Goal: Transaction & Acquisition: Purchase product/service

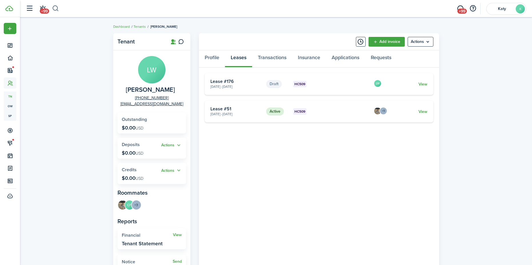
click at [53, 6] on button "button" at bounding box center [55, 9] width 7 height 10
type input "andrew"
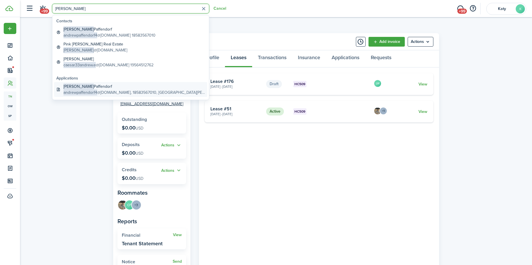
click at [81, 87] on global-search-item-title "Andrew Paffendorf" at bounding box center [133, 86] width 141 height 6
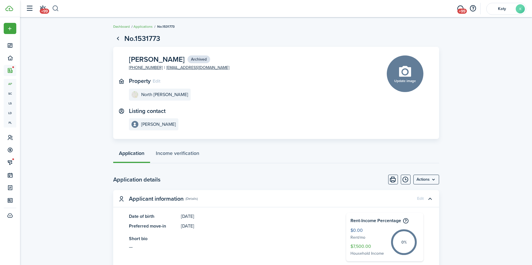
click at [54, 8] on button "button" at bounding box center [55, 9] width 7 height 10
type input "andrew"
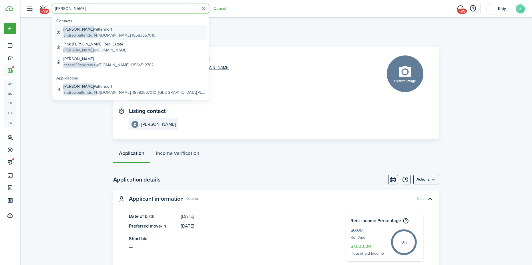
click at [86, 35] on span "andrewpaffendorf4" at bounding box center [80, 35] width 34 height 6
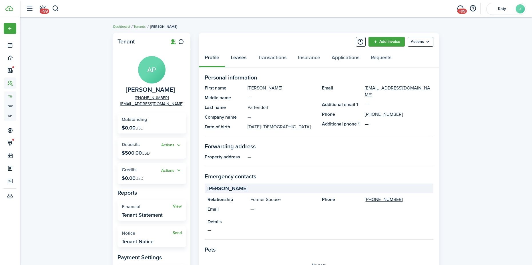
click at [239, 60] on link "Leases" at bounding box center [238, 58] width 27 height 17
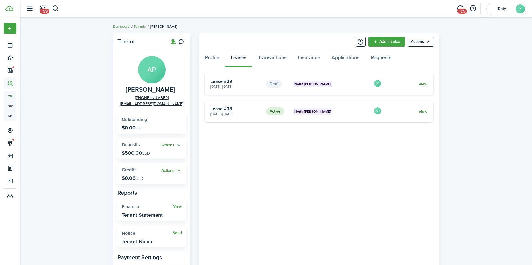
click at [427, 112] on card "Active North Logan Feb 17, 2025 - Feb 01, 2026 Lease #38 AP View" at bounding box center [319, 112] width 228 height 22
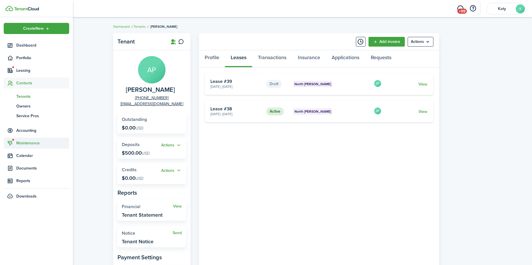
click at [26, 142] on span "Maintenance" at bounding box center [42, 143] width 53 height 6
click at [29, 122] on span "Requests" at bounding box center [37, 122] width 43 height 6
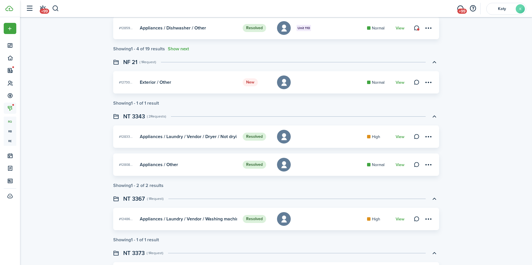
scroll to position [200, 0]
click at [398, 82] on link "View" at bounding box center [399, 82] width 9 height 5
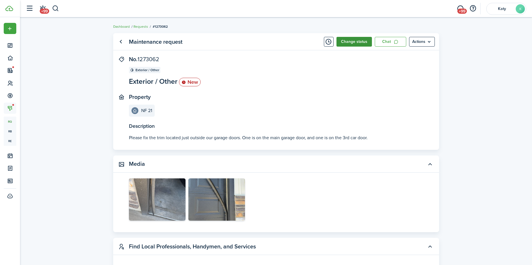
click at [358, 43] on button "Change status" at bounding box center [353, 42] width 35 height 10
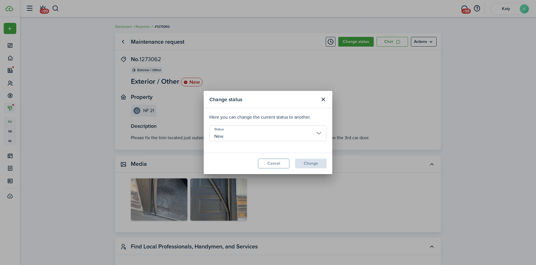
click at [315, 137] on input "New" at bounding box center [267, 133] width 117 height 16
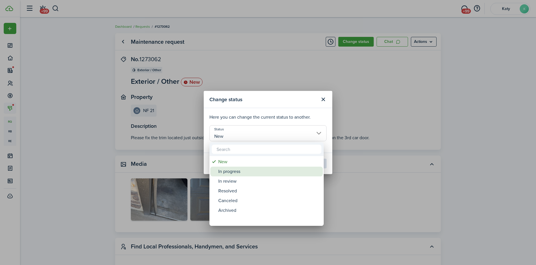
click at [265, 170] on div "In progress" at bounding box center [268, 172] width 101 height 10
type input "In progress"
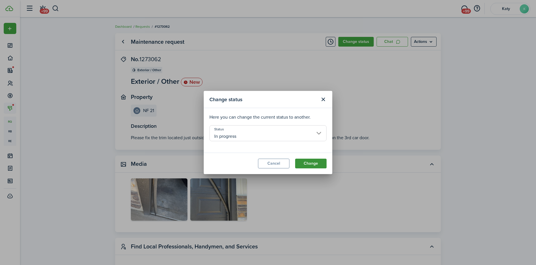
click at [304, 160] on button "Change" at bounding box center [310, 164] width 31 height 10
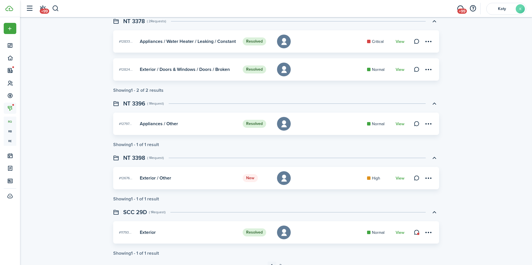
scroll to position [486, 0]
click at [402, 178] on link "View" at bounding box center [399, 178] width 9 height 5
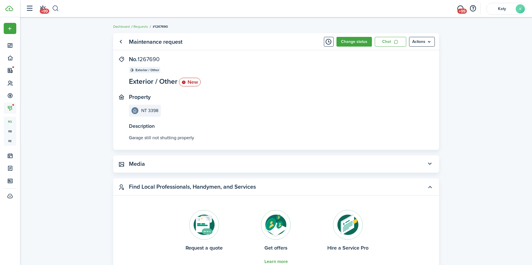
click at [57, 12] on button "button" at bounding box center [55, 9] width 7 height 10
type input "3398"
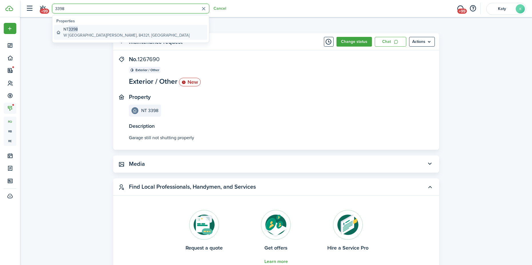
click at [70, 32] on global-search-item-description "W [GEOGRAPHIC_DATA][PERSON_NAME], 84321, [GEOGRAPHIC_DATA]" at bounding box center [126, 35] width 126 height 6
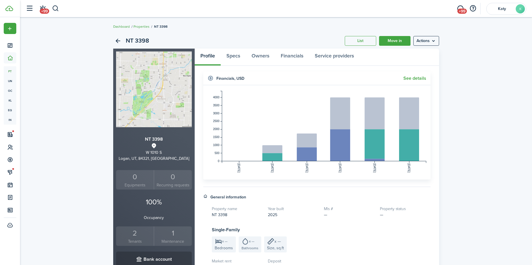
click at [143, 233] on div "2" at bounding box center [134, 233] width 35 height 11
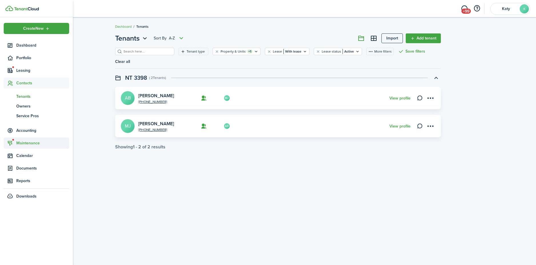
click at [21, 142] on span "Maintenance" at bounding box center [42, 143] width 53 height 6
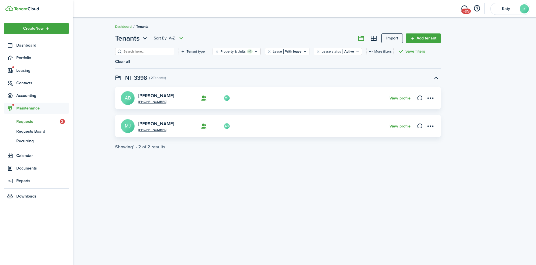
click at [31, 122] on span "Requests" at bounding box center [37, 122] width 43 height 6
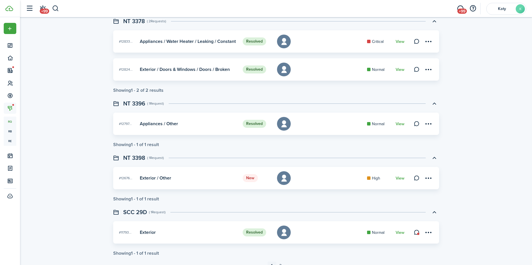
scroll to position [486, 0]
click at [416, 180] on link at bounding box center [416, 178] width 8 height 8
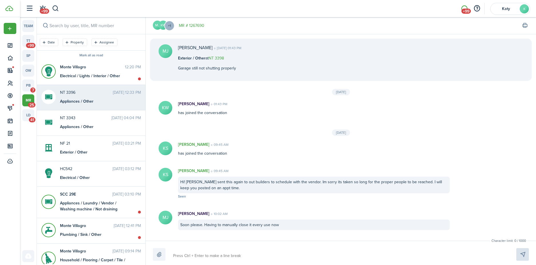
click at [81, 99] on div "Appliances / Other" at bounding box center [95, 101] width 71 height 6
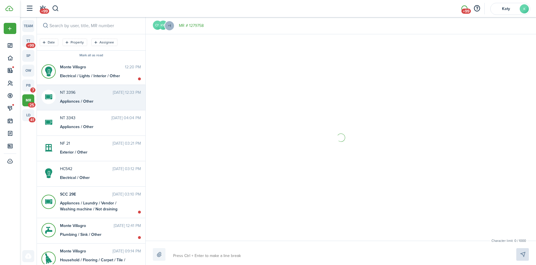
click at [190, 255] on textarea at bounding box center [338, 256] width 334 height 10
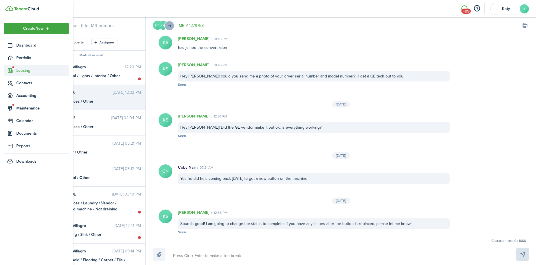
click at [15, 72] on sidebar-link-icon at bounding box center [10, 70] width 13 height 6
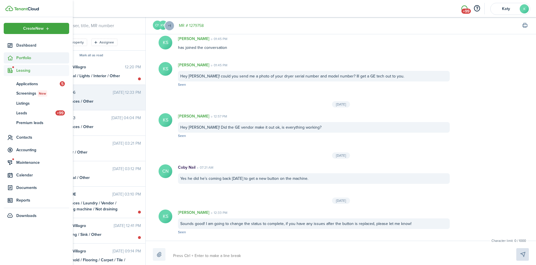
click at [21, 57] on span "Portfolio" at bounding box center [42, 58] width 53 height 6
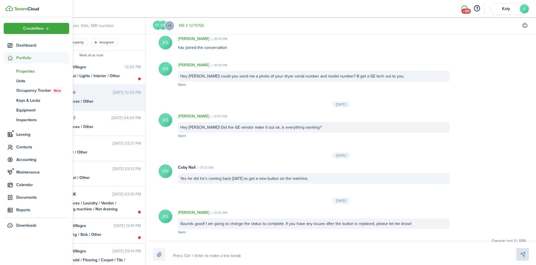
click at [31, 71] on span "Properties" at bounding box center [42, 71] width 53 height 6
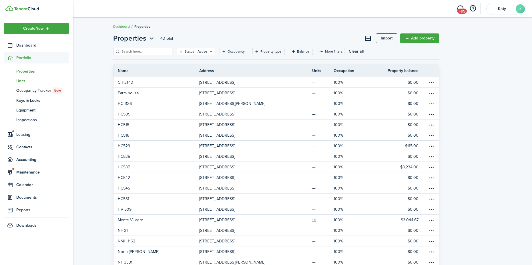
click at [20, 81] on span "Units" at bounding box center [42, 81] width 53 height 6
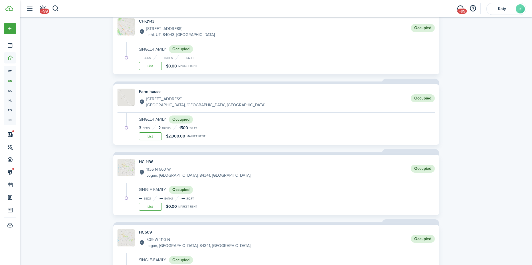
scroll to position [17, 0]
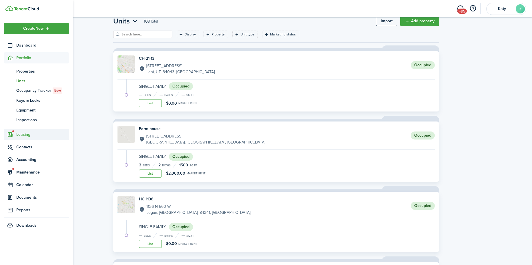
click at [29, 133] on span "Leasing" at bounding box center [42, 134] width 53 height 6
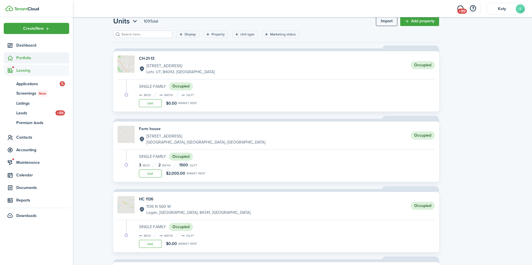
click at [24, 54] on span "Portfolio" at bounding box center [36, 57] width 65 height 11
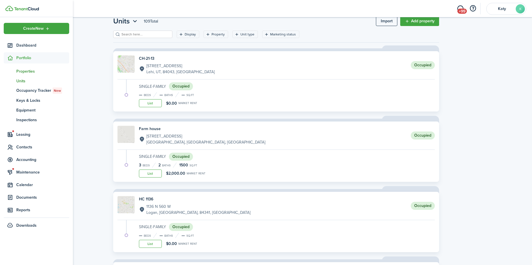
click at [28, 73] on span "Properties" at bounding box center [42, 71] width 53 height 6
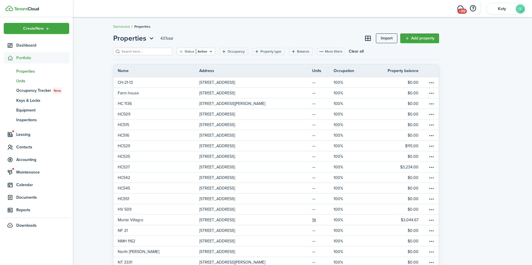
click at [27, 78] on span "Units" at bounding box center [42, 81] width 53 height 6
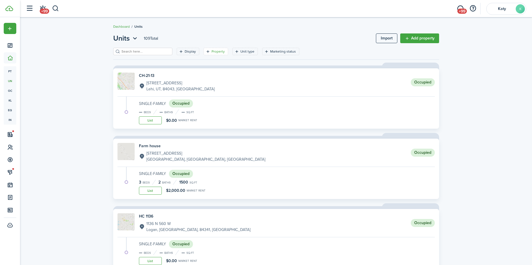
click at [214, 52] on filter-tag-label "Property" at bounding box center [217, 51] width 13 height 5
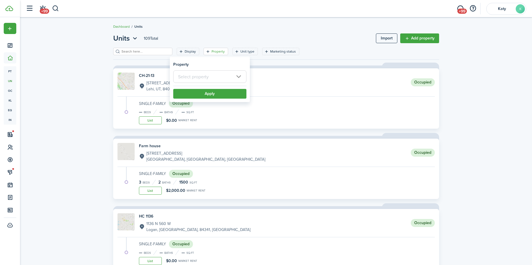
click at [210, 78] on input "text" at bounding box center [209, 76] width 73 height 13
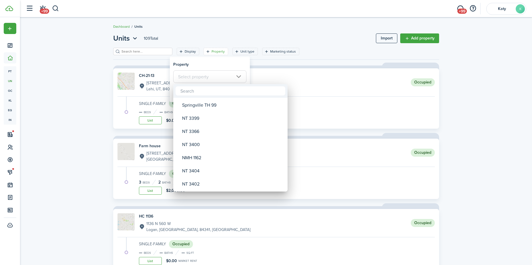
click at [81, 86] on div at bounding box center [265, 132] width 623 height 356
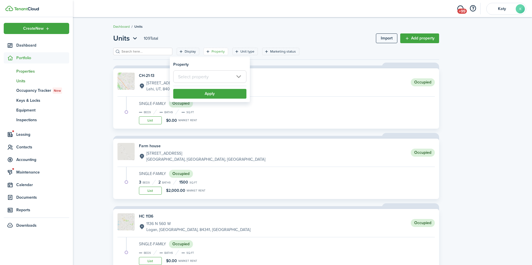
click at [22, 73] on span "Properties" at bounding box center [42, 71] width 53 height 6
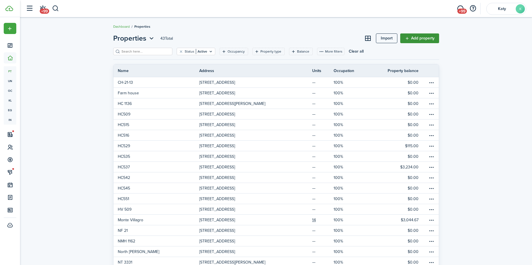
click at [420, 38] on link "Add property" at bounding box center [419, 38] width 39 height 10
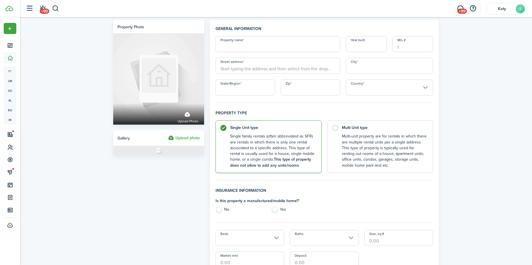
click at [236, 43] on input "Property name" at bounding box center [277, 44] width 125 height 16
type input "NT"
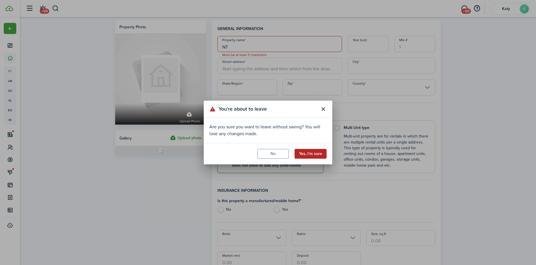
click at [303, 156] on button "Yes, I'm sure" at bounding box center [310, 154] width 32 height 10
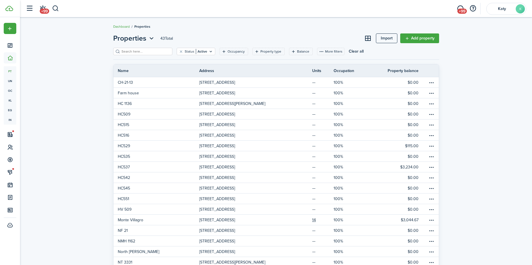
click at [139, 50] on input "search" at bounding box center [145, 51] width 50 height 5
type input "3399"
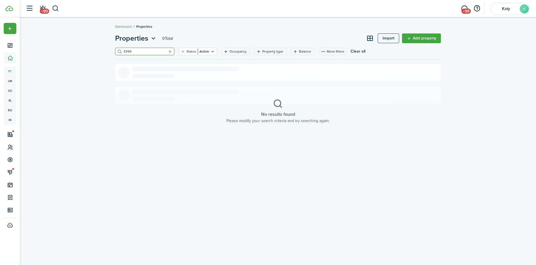
drag, startPoint x: 138, startPoint y: 52, endPoint x: 110, endPoint y: 52, distance: 28.3
click at [110, 52] on div "Properties 0 Total Import Add property 3399 Status Active Occupancy Property ty…" at bounding box center [278, 95] width 516 height 131
click at [432, 39] on link "Add property" at bounding box center [421, 38] width 39 height 10
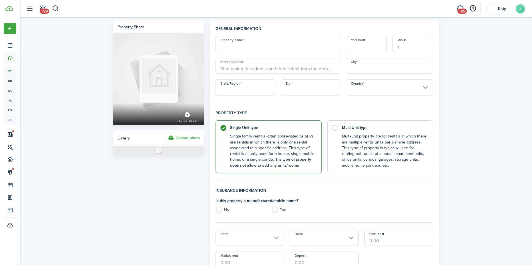
click at [265, 45] on input "Property name" at bounding box center [277, 44] width 125 height 16
type input "NT 3399"
type input "2025"
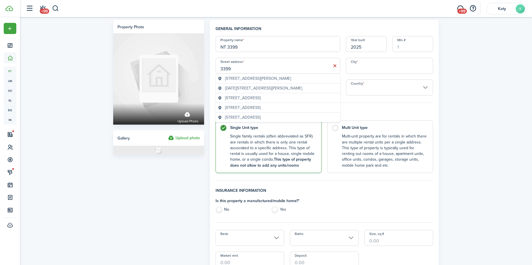
type input "3399 S 1010 W"
type input "Nibley"
type input "UT"
type input "84321"
type input "United States"
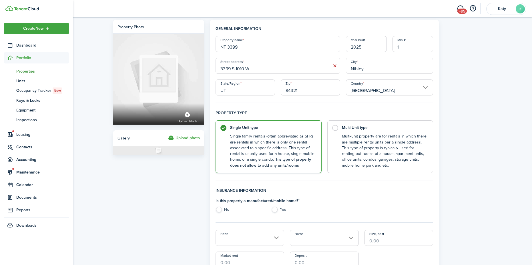
click at [25, 73] on span "Properties" at bounding box center [42, 71] width 53 height 6
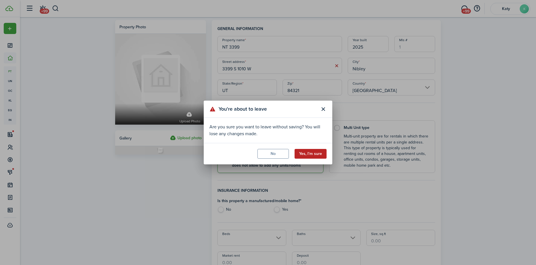
click at [316, 156] on button "Yes, I'm sure" at bounding box center [310, 154] width 32 height 10
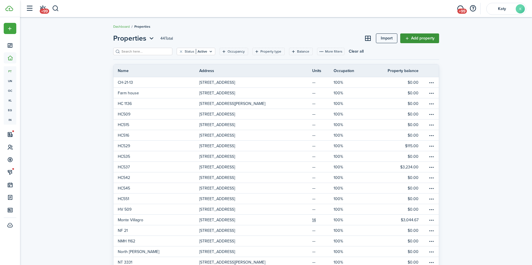
click at [415, 39] on link "Add property" at bounding box center [419, 38] width 39 height 10
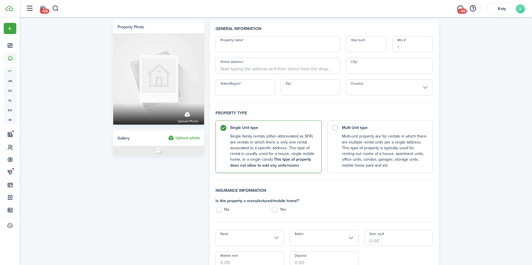
click at [236, 43] on input "Property name" at bounding box center [277, 44] width 125 height 16
type input "NT 3402"
click at [346, 42] on input "Year built" at bounding box center [366, 44] width 41 height 16
type input "2025"
type input "3402 S 1010 W"
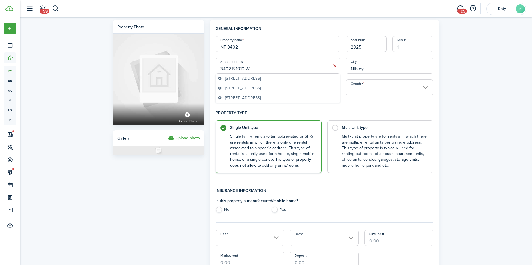
type input "Nibley"
click at [388, 88] on input "Country" at bounding box center [389, 87] width 87 height 16
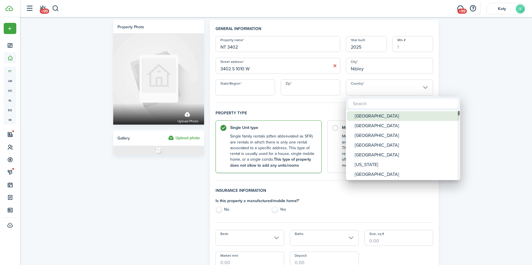
click at [374, 115] on div "United States" at bounding box center [404, 116] width 101 height 10
type input "United States"
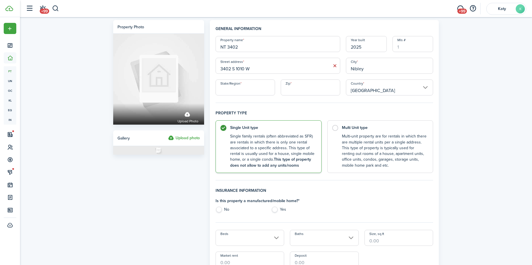
click at [243, 86] on input "State/Region" at bounding box center [244, 87] width 59 height 16
type input "UT"
type input "84321"
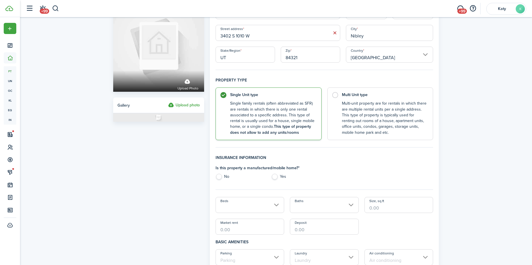
scroll to position [114, 0]
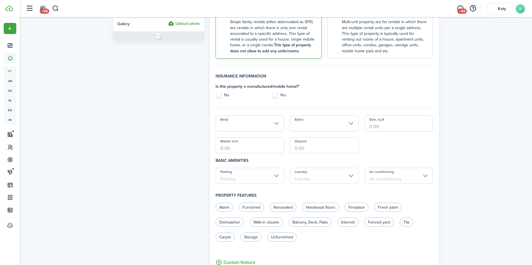
click at [220, 94] on label "No" at bounding box center [240, 96] width 50 height 9
radio input "true"
click at [268, 128] on input "Beds" at bounding box center [249, 123] width 69 height 16
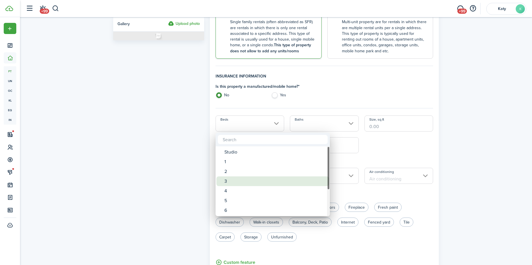
click at [250, 177] on div "3" at bounding box center [274, 181] width 101 height 10
type input "3"
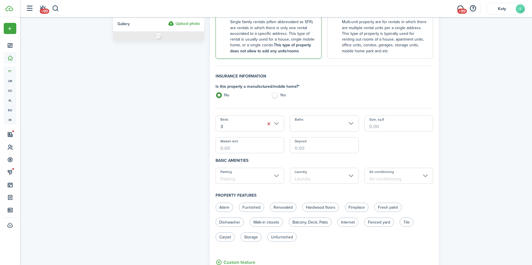
click at [305, 130] on input "Baths" at bounding box center [324, 123] width 69 height 16
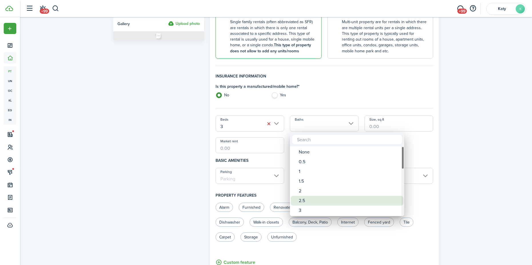
click at [300, 199] on div "2.5" at bounding box center [348, 201] width 101 height 10
type input "2.5"
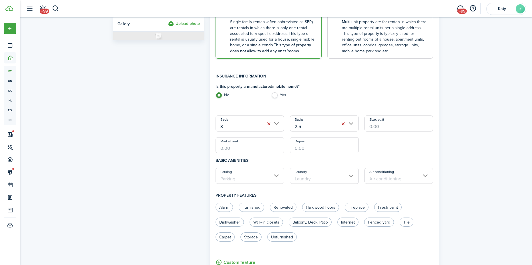
click at [374, 121] on input "Size, sq.ft" at bounding box center [398, 123] width 69 height 16
type input "1,600"
click at [246, 141] on input "Market rent" at bounding box center [249, 145] width 69 height 16
type input "$1,950.00"
click at [322, 146] on input "Deposit" at bounding box center [324, 145] width 69 height 16
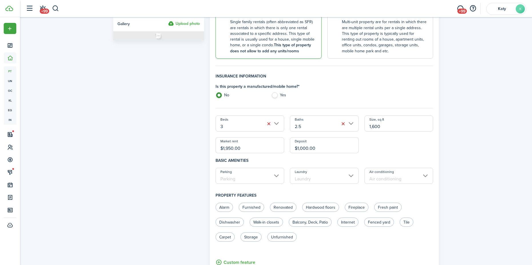
click at [266, 175] on input "Parking" at bounding box center [249, 176] width 69 height 16
type input "$1,000.00"
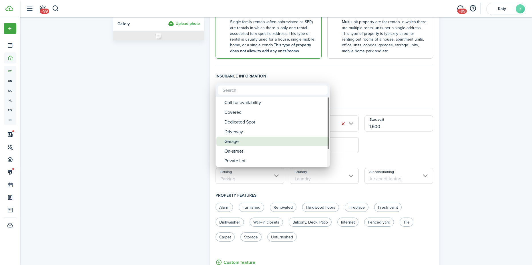
click at [261, 141] on div "Garage" at bounding box center [274, 142] width 101 height 10
type input "Garage"
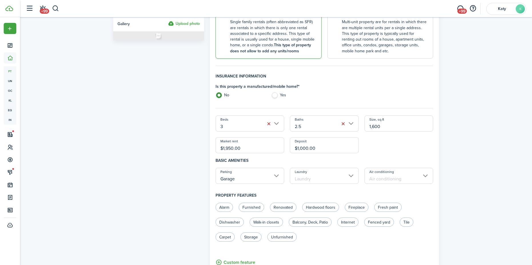
click at [320, 180] on input "Laundry" at bounding box center [324, 176] width 69 height 16
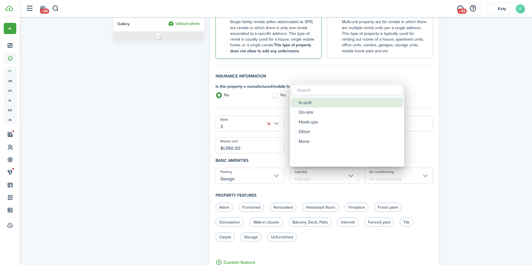
click at [325, 103] on div "In-unit" at bounding box center [348, 103] width 101 height 10
type input "In-unit"
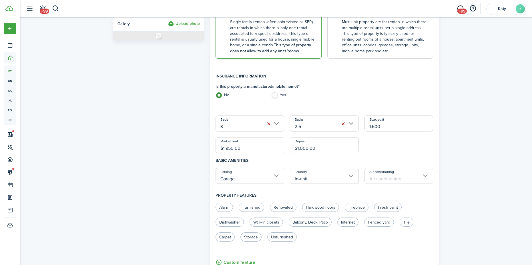
click at [381, 182] on input "Air conditioning" at bounding box center [398, 176] width 69 height 16
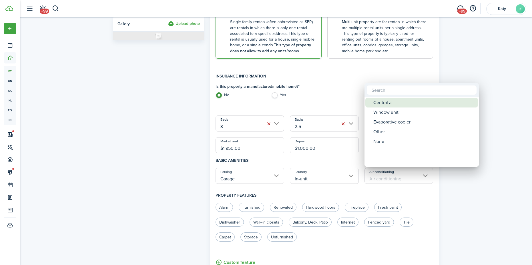
click at [394, 106] on div "Central air" at bounding box center [423, 103] width 101 height 10
type input "Central air"
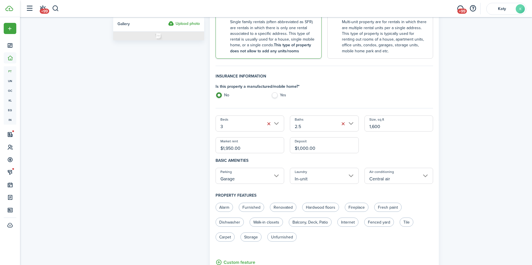
click at [428, 142] on div "Beds 3 Baths 2.5 Size, sq.ft 1,600 Market rent $1,950.00 Deposit $1,000.00" at bounding box center [324, 134] width 223 height 38
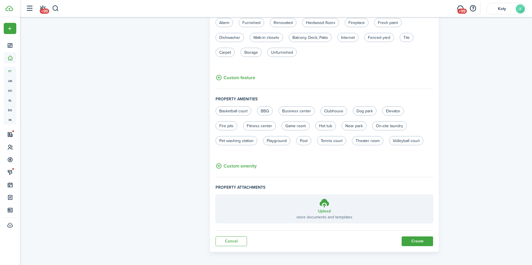
scroll to position [301, 0]
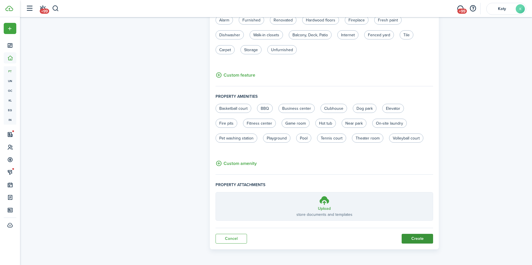
click at [406, 237] on button "Create" at bounding box center [416, 239] width 31 height 10
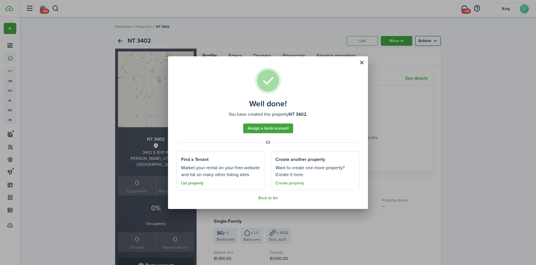
click at [193, 183] on link "List property" at bounding box center [192, 183] width 22 height 5
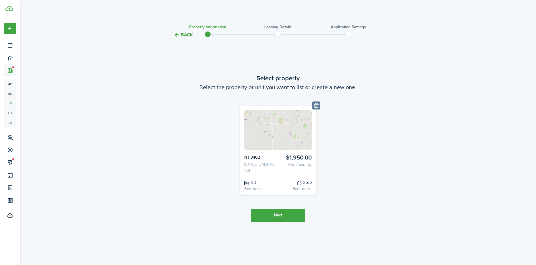
click at [285, 215] on button "Next" at bounding box center [278, 215] width 54 height 13
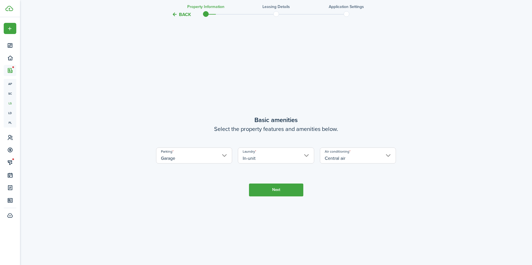
scroll to position [226, 0]
click at [293, 191] on button "Next" at bounding box center [276, 189] width 54 height 13
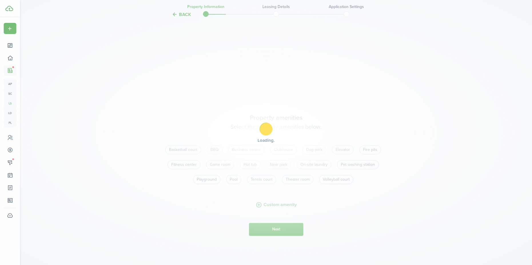
scroll to position [491, 0]
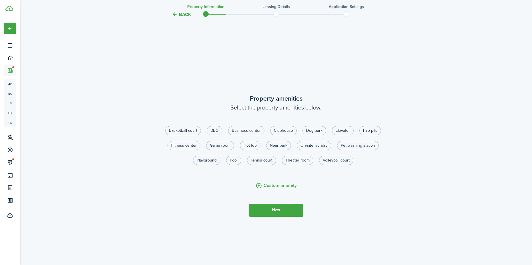
click at [272, 209] on button "Next" at bounding box center [276, 210] width 54 height 13
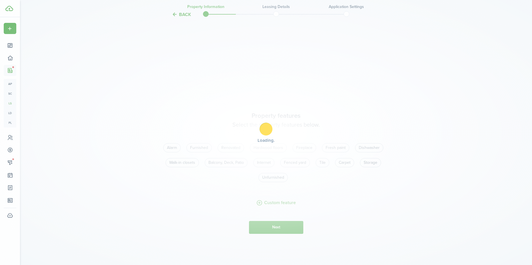
scroll to position [756, 0]
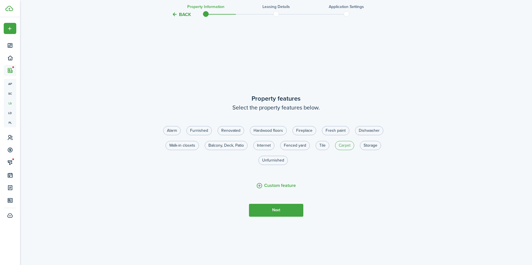
click at [348, 149] on label "Carpet" at bounding box center [344, 145] width 19 height 9
radio input "true"
click at [171, 144] on label "Walk-in closets" at bounding box center [181, 145] width 33 height 9
radio input "true"
click at [364, 134] on label "Dishwasher" at bounding box center [369, 130] width 28 height 9
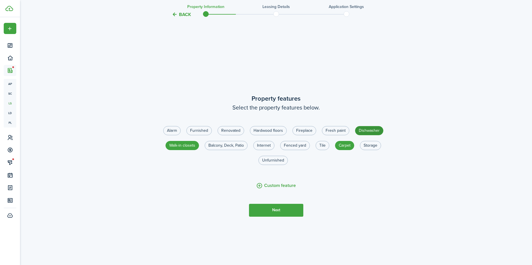
radio input "true"
click at [284, 211] on button "Next" at bounding box center [276, 210] width 54 height 13
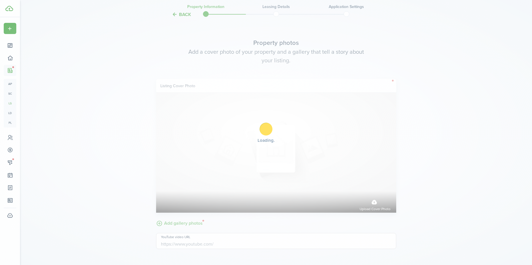
scroll to position [1021, 0]
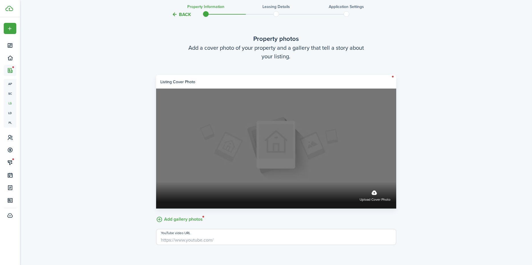
click at [378, 196] on label "Upload cover photo" at bounding box center [374, 194] width 31 height 15
click at [156, 182] on input "Upload cover photo" at bounding box center [156, 182] width 0 height 0
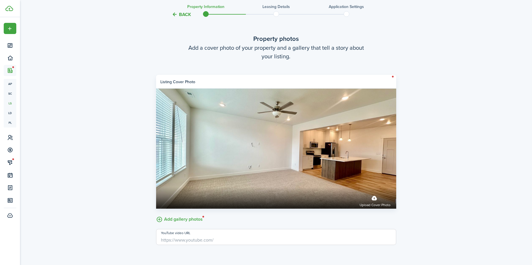
click at [161, 218] on label "Add gallery photos" at bounding box center [179, 218] width 47 height 9
click at [156, 214] on input "Add gallery photos" at bounding box center [156, 214] width 0 height 0
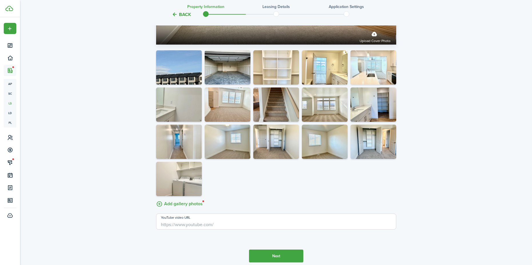
scroll to position [1209, 0]
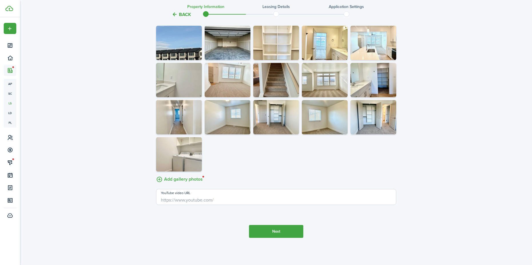
click at [272, 234] on button "Next" at bounding box center [276, 231] width 54 height 13
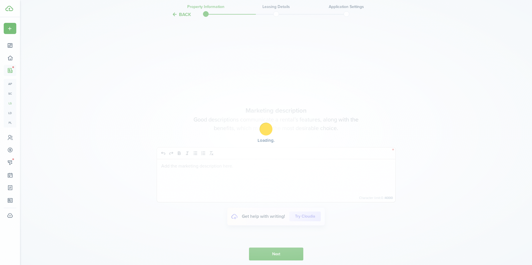
scroll to position [1436, 0]
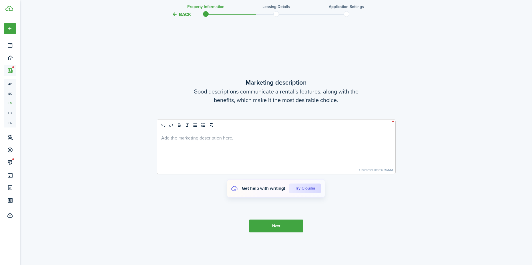
click at [194, 137] on p at bounding box center [276, 138] width 230 height 6
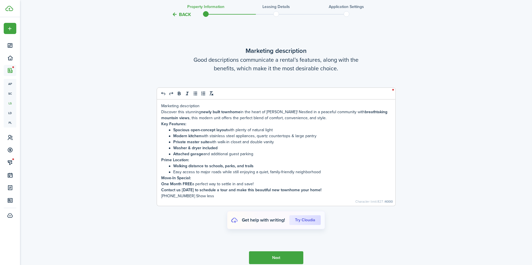
scroll to position [1404, 0]
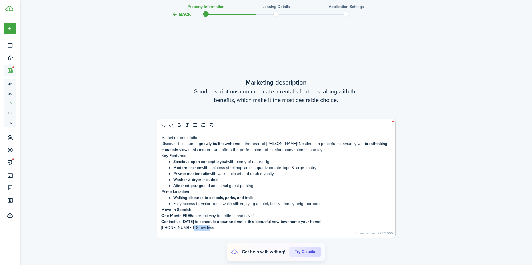
drag, startPoint x: 209, startPoint y: 228, endPoint x: 186, endPoint y: 226, distance: 22.7
click at [186, 226] on p "[PHONE_NUMBER] Show less" at bounding box center [276, 227] width 230 height 6
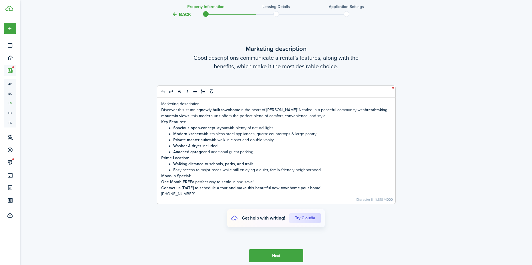
scroll to position [1474, 0]
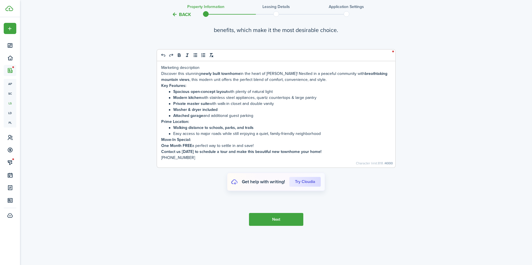
click at [277, 222] on button "Next" at bounding box center [276, 219] width 54 height 13
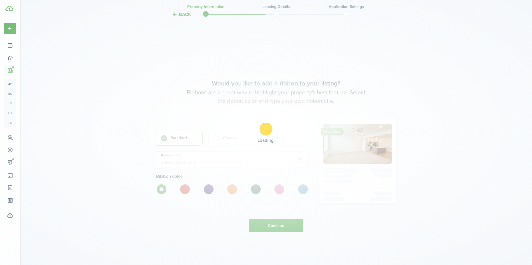
scroll to position [1701, 0]
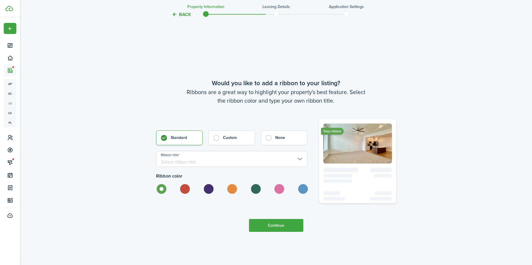
click at [206, 187] on label at bounding box center [208, 189] width 10 height 10
radio input "false"
click at [236, 192] on label at bounding box center [231, 189] width 10 height 10
radio input "false"
radio input "true"
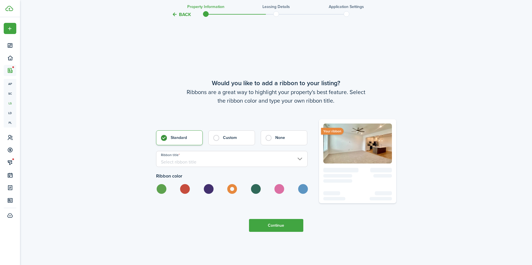
click at [190, 160] on input "Ribbon title" at bounding box center [231, 159] width 151 height 16
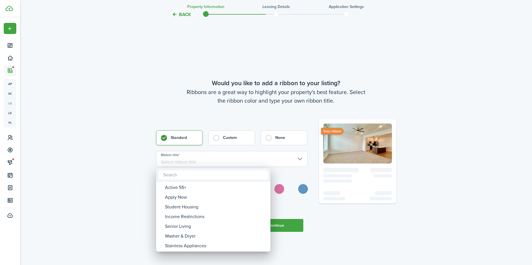
click at [215, 143] on div at bounding box center [265, 132] width 623 height 356
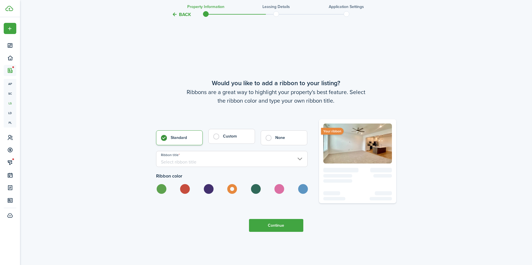
click at [216, 139] on label "Custom" at bounding box center [231, 136] width 47 height 15
radio input "false"
radio input "true"
click at [211, 156] on input "Custom ribbon title" at bounding box center [231, 159] width 151 height 16
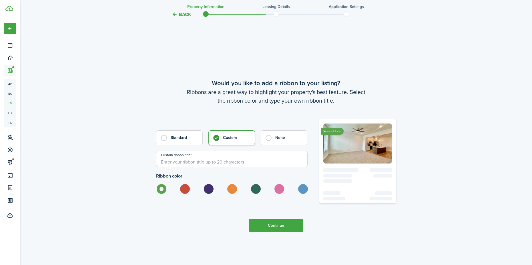
type input "ONE MONTH FREE"
click at [272, 225] on button "Continue" at bounding box center [276, 225] width 54 height 13
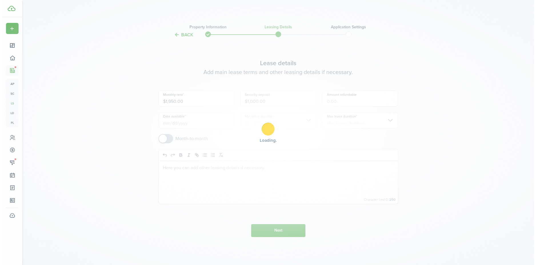
scroll to position [0, 0]
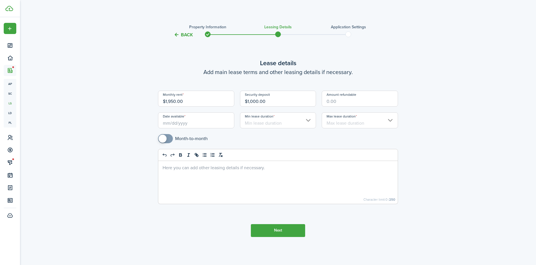
click at [182, 119] on input "Date available" at bounding box center [196, 120] width 76 height 16
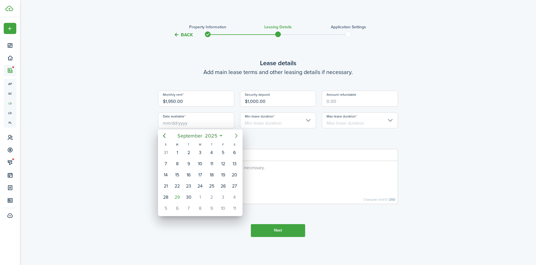
click at [238, 136] on icon "Next page" at bounding box center [236, 135] width 7 height 7
click at [222, 163] on div "10" at bounding box center [223, 163] width 9 height 9
type input "[DATE]"
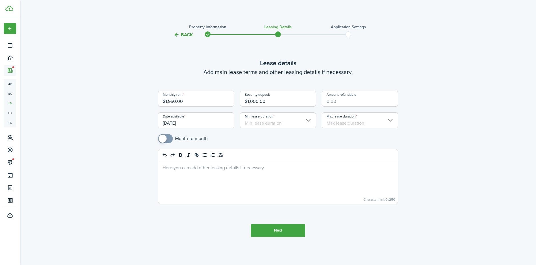
click at [273, 124] on input "Min lease duration" at bounding box center [278, 120] width 76 height 16
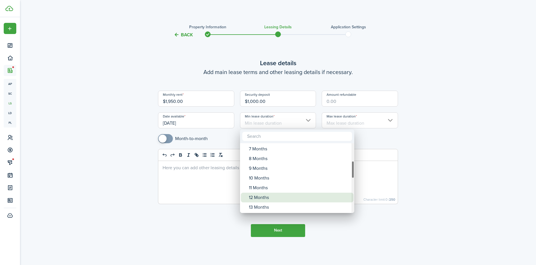
click at [268, 198] on div "12 Months" at bounding box center [299, 198] width 101 height 10
type input "12 Months"
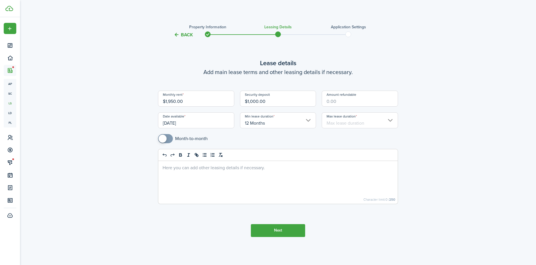
click at [366, 100] on input "Amount refundable" at bounding box center [360, 99] width 76 height 16
click at [356, 123] on input "Max lease duration" at bounding box center [360, 120] width 76 height 16
type input "$1,000.00"
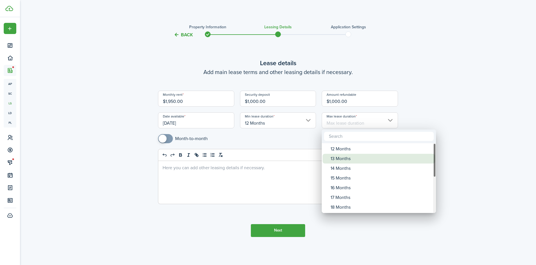
click at [346, 154] on div "13 Months" at bounding box center [380, 159] width 101 height 10
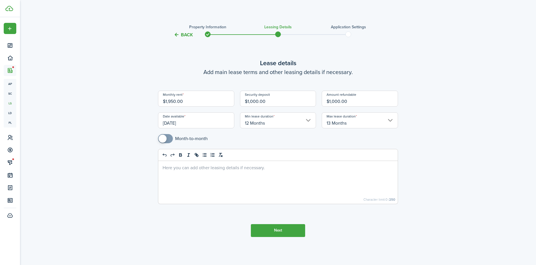
click at [349, 122] on input "13 Months" at bounding box center [360, 120] width 76 height 16
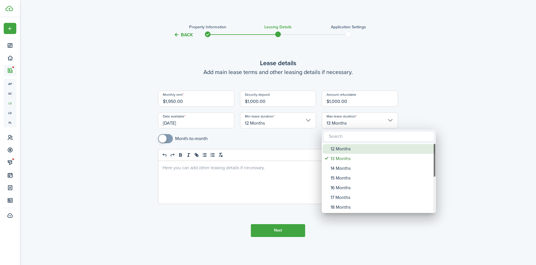
click at [348, 147] on div "12 Months" at bounding box center [380, 149] width 101 height 10
type input "12 Months"
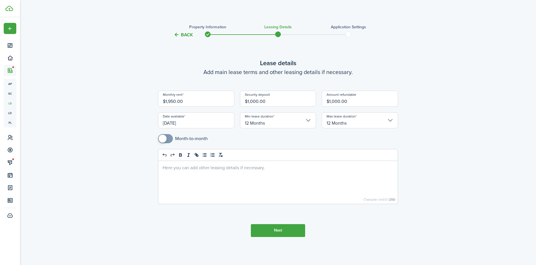
click at [175, 174] on div at bounding box center [277, 182] width 239 height 43
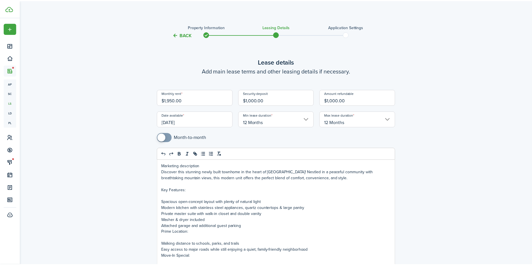
scroll to position [30, 0]
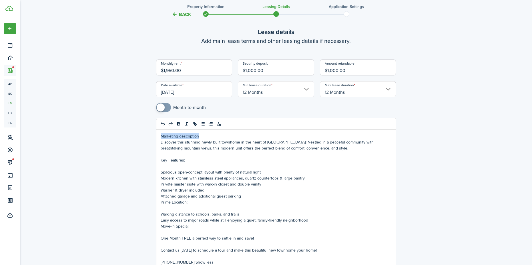
drag, startPoint x: 206, startPoint y: 135, endPoint x: 158, endPoint y: 136, distance: 48.3
click at [158, 136] on div "Marketing description Discover this stunning newly built townhome in the heart …" at bounding box center [275, 201] width 239 height 142
click at [161, 141] on p "Discover this stunning newly built townhome in the heart of [GEOGRAPHIC_DATA]! …" at bounding box center [276, 145] width 231 height 12
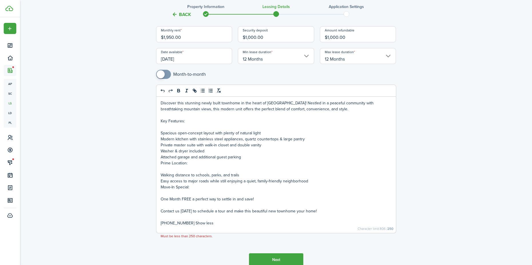
scroll to position [81, 0]
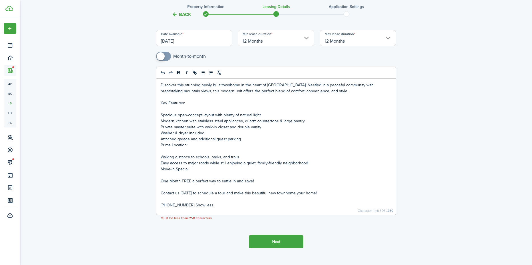
click at [211, 203] on p "[PHONE_NUMBER] Show less" at bounding box center [276, 205] width 231 height 6
click at [276, 244] on button "Next" at bounding box center [276, 241] width 54 height 13
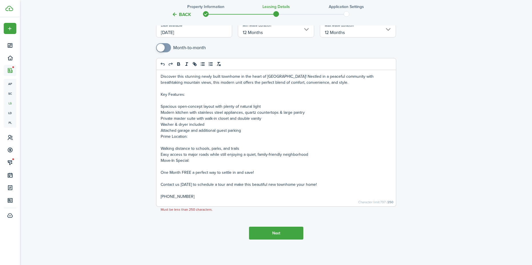
click at [277, 230] on button "Next" at bounding box center [276, 232] width 54 height 13
drag, startPoint x: 266, startPoint y: 172, endPoint x: 151, endPoint y: 173, distance: 114.2
click at [151, 173] on div "Back Property information Leasing details Application settings Lease details Ad…" at bounding box center [275, 90] width 331 height 320
click at [294, 197] on p "[PHONE_NUMBER]" at bounding box center [276, 196] width 231 height 6
drag, startPoint x: 324, startPoint y: 185, endPoint x: 159, endPoint y: 185, distance: 165.7
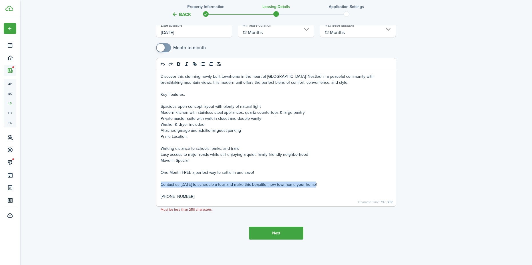
click at [159, 185] on div "Discover this stunning newly built townhome in the heart of [GEOGRAPHIC_DATA]! …" at bounding box center [275, 138] width 239 height 136
click at [174, 178] on p at bounding box center [276, 178] width 231 height 6
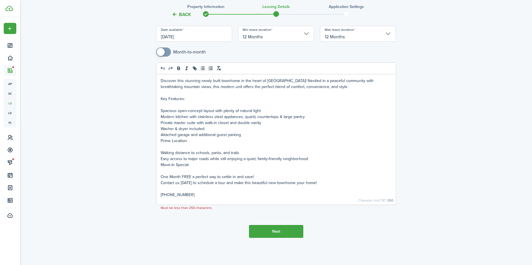
click at [167, 170] on p at bounding box center [276, 171] width 231 height 6
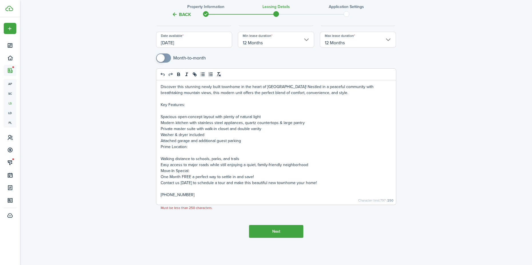
scroll to position [79, 0]
click at [163, 153] on p at bounding box center [276, 153] width 231 height 6
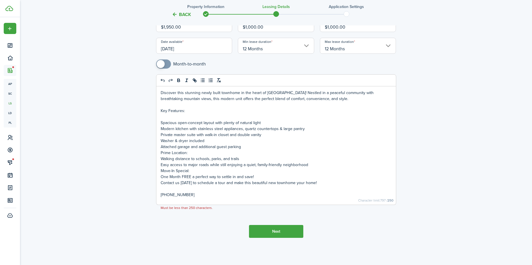
click at [165, 119] on p at bounding box center [276, 117] width 231 height 6
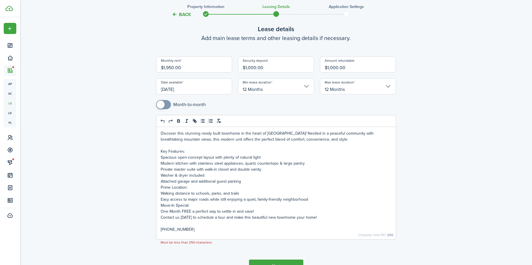
scroll to position [67, 0]
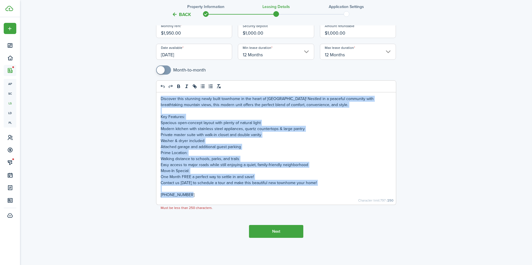
drag, startPoint x: 234, startPoint y: 198, endPoint x: 160, endPoint y: 93, distance: 128.3
click at [160, 93] on div "Discover this stunning newly built townhome in the heart of [GEOGRAPHIC_DATA]! …" at bounding box center [275, 148] width 239 height 112
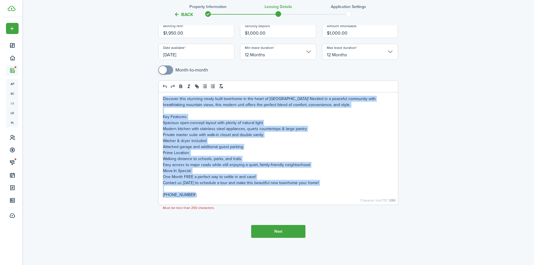
scroll to position [0, 0]
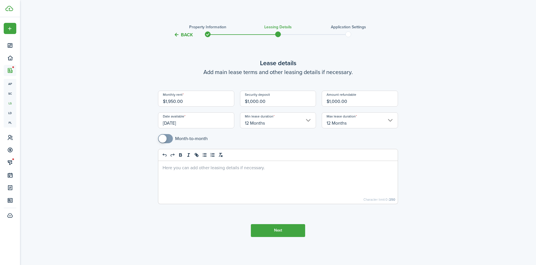
click at [275, 231] on button "Next" at bounding box center [278, 230] width 54 height 13
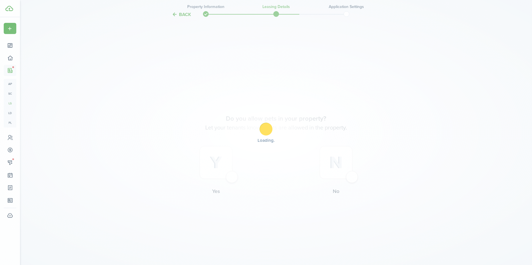
scroll to position [226, 0]
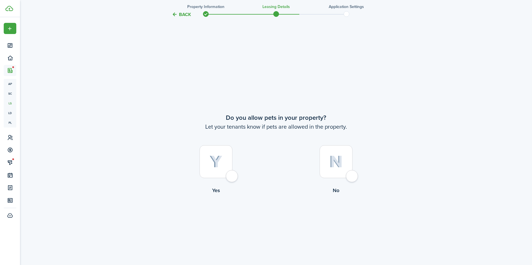
click at [231, 175] on div at bounding box center [215, 161] width 33 height 33
radio input "true"
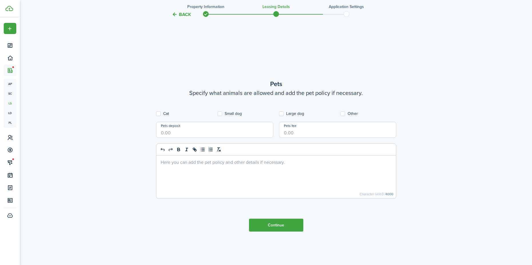
scroll to position [491, 0]
click at [158, 117] on div "Cat Small dog Large dog Other Pets deposit Pets fee Column Insert column left I…" at bounding box center [276, 154] width 240 height 87
click at [159, 113] on label "Cat" at bounding box center [162, 113] width 13 height 5
checkbox input "true"
click at [221, 113] on label "Small dog" at bounding box center [229, 113] width 24 height 5
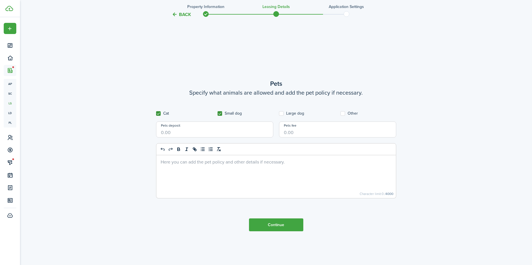
checkbox input "true"
click at [282, 112] on label "Large dog" at bounding box center [291, 113] width 25 height 5
checkbox input "true"
click at [343, 113] on label "Other" at bounding box center [348, 113] width 17 height 5
checkbox input "true"
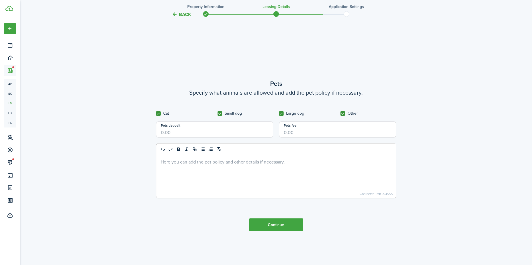
click at [194, 129] on input "Pets deposit" at bounding box center [214, 129] width 117 height 16
type input "$300.00"
click at [298, 135] on input "Pets fee" at bounding box center [337, 129] width 117 height 16
type input "$300.00"
click at [190, 157] on div at bounding box center [275, 176] width 239 height 43
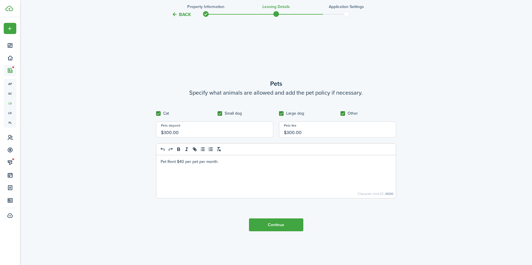
click at [269, 230] on button "Continue" at bounding box center [276, 224] width 54 height 13
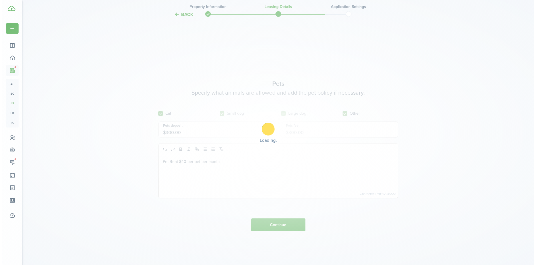
scroll to position [0, 0]
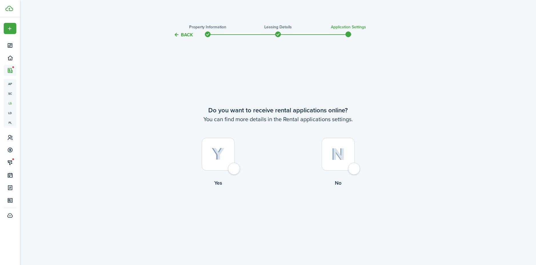
click at [234, 170] on div at bounding box center [218, 154] width 33 height 33
radio input "true"
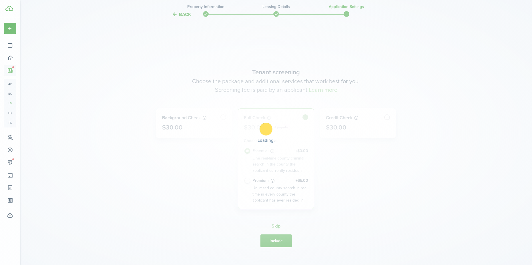
scroll to position [226, 0]
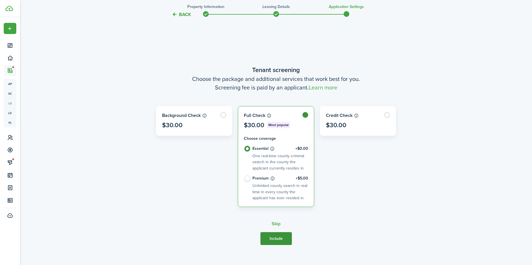
click at [272, 236] on button "Include" at bounding box center [275, 238] width 31 height 13
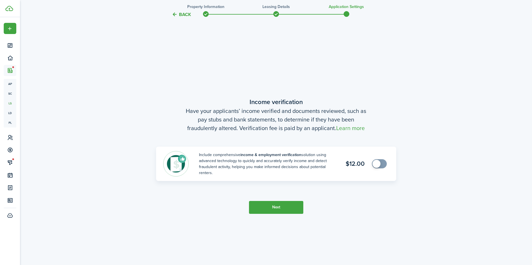
scroll to position [491, 0]
click at [299, 209] on button "Next" at bounding box center [276, 207] width 54 height 13
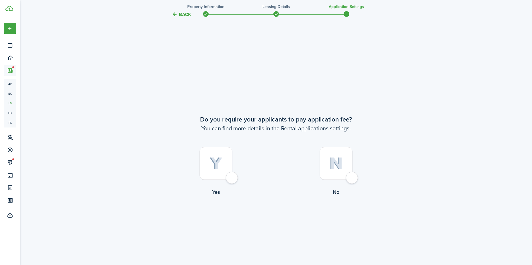
scroll to position [756, 0]
click at [232, 178] on div at bounding box center [215, 161] width 33 height 33
radio input "true"
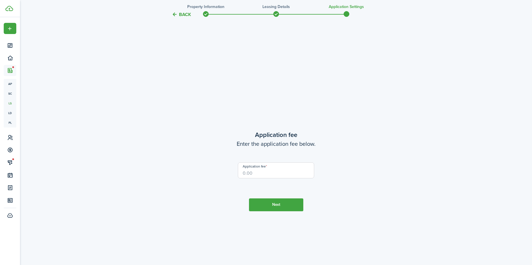
scroll to position [1021, 0]
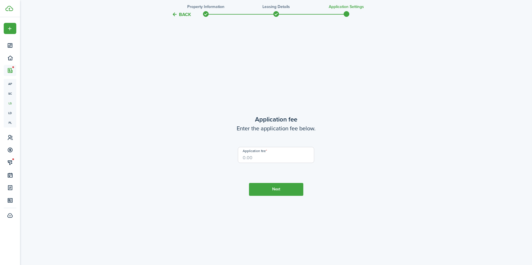
click at [246, 157] on input "Application fee" at bounding box center [276, 155] width 76 height 16
type input "$45.00"
click at [278, 186] on button "Next" at bounding box center [276, 189] width 54 height 13
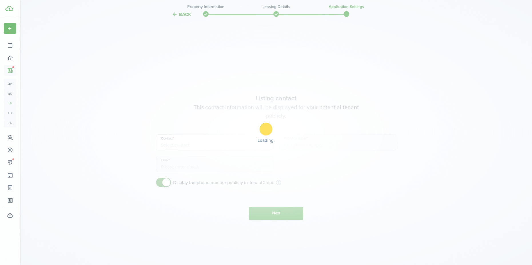
scroll to position [1286, 0]
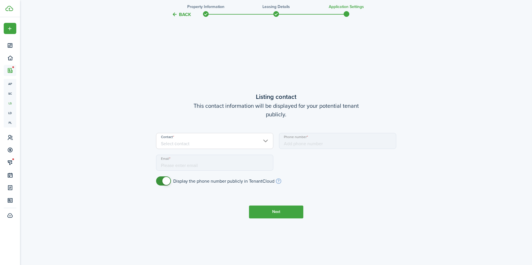
click at [243, 142] on input "Contact" at bounding box center [214, 141] width 117 height 16
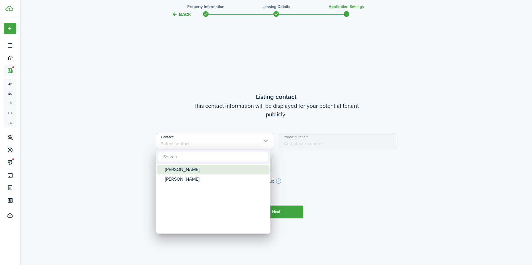
click at [219, 170] on div "[PERSON_NAME]" at bounding box center [215, 170] width 101 height 10
type input "[PHONE_NUMBER]"
type input "[PERSON_NAME][EMAIL_ADDRESS][DOMAIN_NAME]"
type input "[PERSON_NAME]"
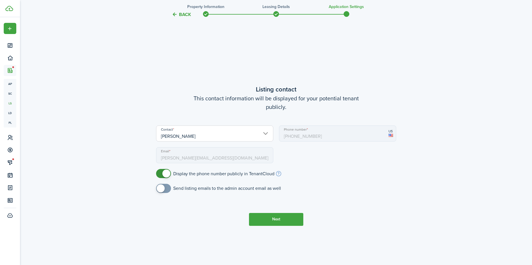
click at [280, 217] on button "Next" at bounding box center [276, 219] width 54 height 13
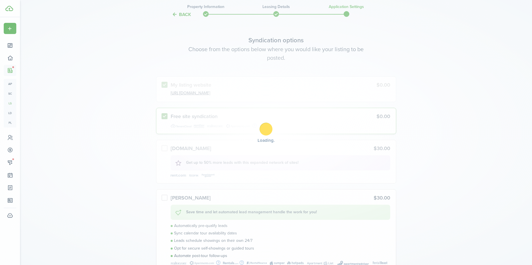
scroll to position [1550, 0]
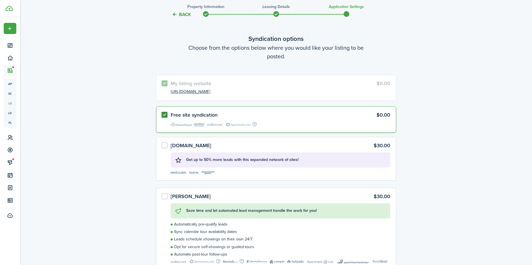
drag, startPoint x: 461, startPoint y: 95, endPoint x: 381, endPoint y: 146, distance: 94.9
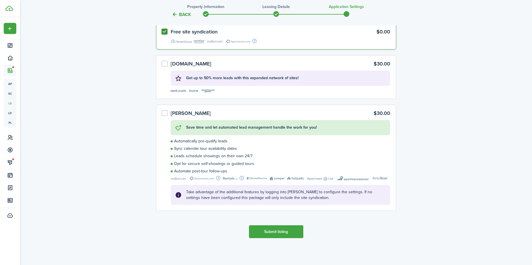
click at [269, 231] on button "Submit listing" at bounding box center [276, 231] width 54 height 13
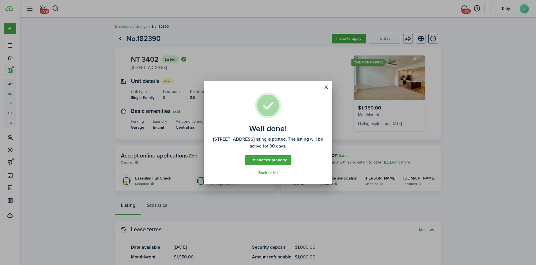
click at [271, 169] on well-done-actions "List another property Back to list" at bounding box center [268, 165] width 47 height 20
click at [266, 173] on link "Back to list" at bounding box center [267, 173] width 19 height 5
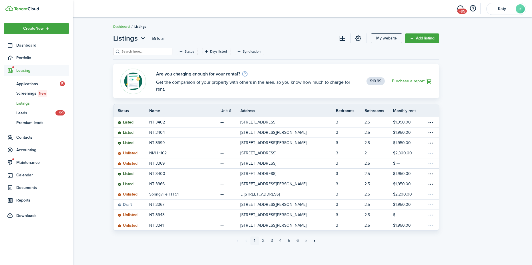
click at [27, 103] on span "Listings" at bounding box center [42, 103] width 53 height 6
click at [18, 62] on span "Portfolio" at bounding box center [36, 57] width 65 height 11
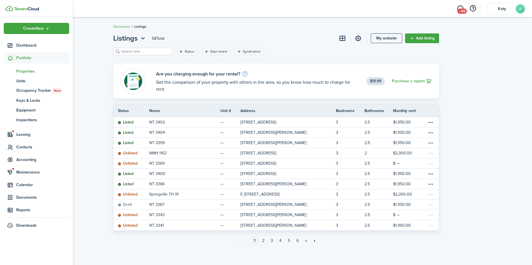
click at [31, 70] on span "Properties" at bounding box center [42, 71] width 53 height 6
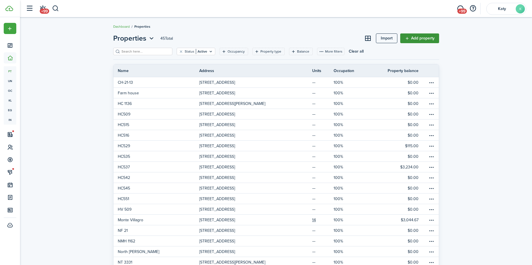
click at [418, 36] on link "Add property" at bounding box center [419, 38] width 39 height 10
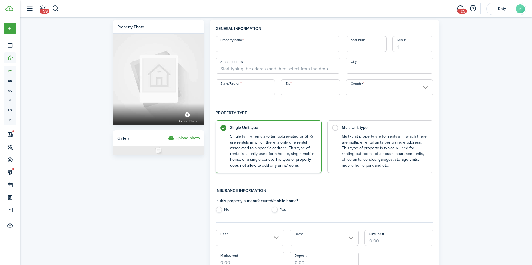
click at [238, 47] on input "Property name" at bounding box center [277, 44] width 125 height 16
type input "NT 3406"
type input "2025"
type input "3406 S 1010 W"
type input "Nibley"
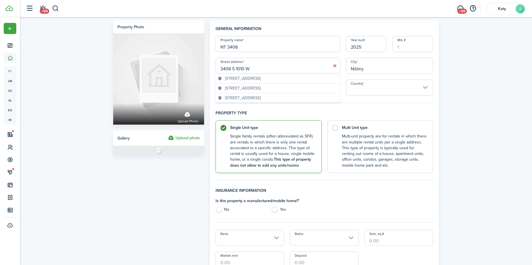
type input "UT"
click at [310, 61] on input "3406 S 1010 W" at bounding box center [277, 66] width 125 height 16
click at [344, 53] on div "Property name NT 3406 Year built 2025 Mls # Street address 3406 S 1010 W City N…" at bounding box center [324, 65] width 223 height 59
click at [300, 86] on input "Zip" at bounding box center [309, 87] width 59 height 16
click at [378, 86] on input "Country" at bounding box center [389, 87] width 87 height 16
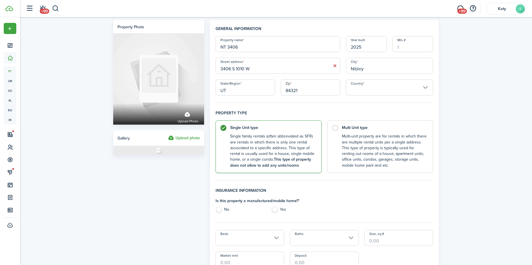
type input "84321"
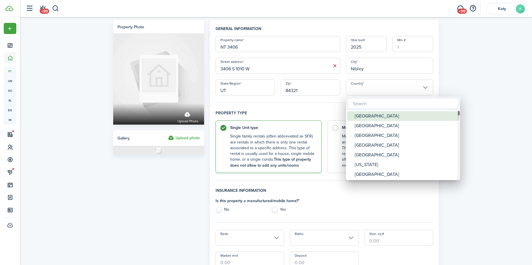
click at [364, 118] on div "United States" at bounding box center [404, 116] width 101 height 10
type input "United States"
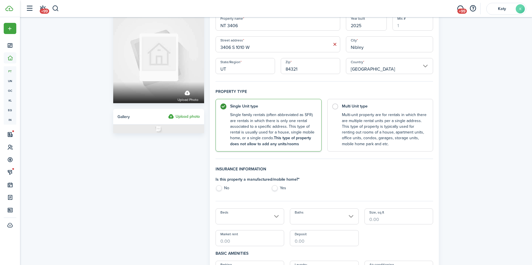
scroll to position [57, 0]
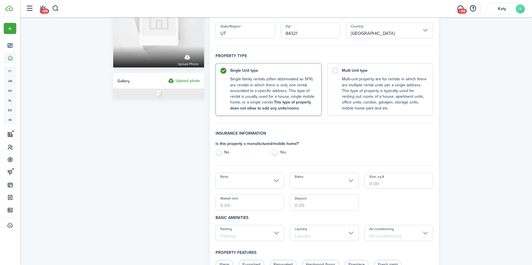
click at [219, 154] on label "No" at bounding box center [240, 153] width 50 height 9
radio input "true"
click at [256, 173] on input "Beds" at bounding box center [249, 181] width 69 height 16
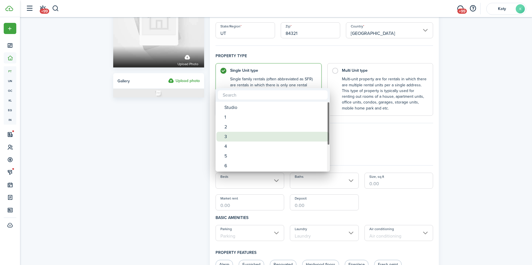
click at [242, 137] on div "3" at bounding box center [274, 137] width 101 height 10
type input "3"
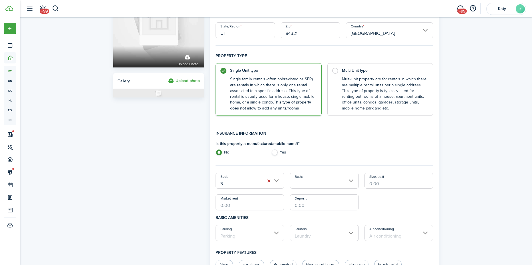
click at [341, 183] on input "Baths" at bounding box center [324, 181] width 69 height 16
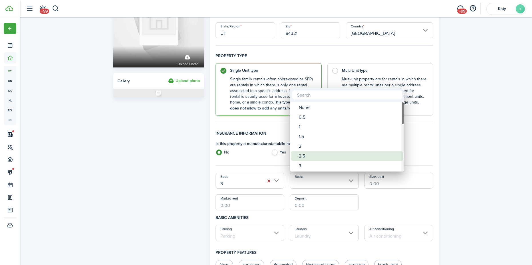
click at [328, 157] on div "2.5" at bounding box center [348, 156] width 101 height 10
type input "2.5"
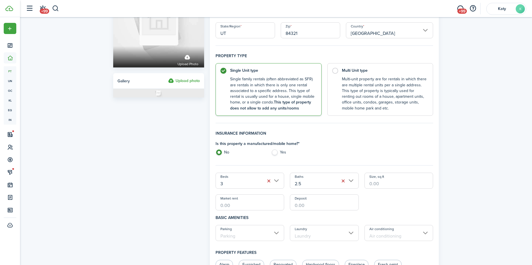
click at [384, 183] on input "Size, sq.ft" at bounding box center [398, 181] width 69 height 16
type input "1,600"
click at [262, 204] on input "Market rent" at bounding box center [249, 202] width 69 height 16
type input "$1,950.00"
drag, startPoint x: 318, startPoint y: 205, endPoint x: 320, endPoint y: 208, distance: 4.1
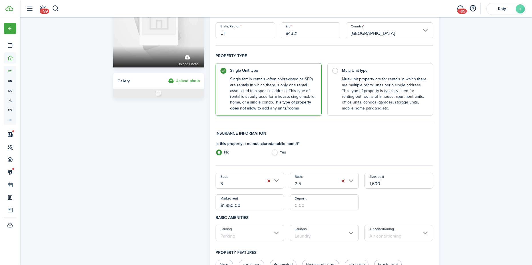
click at [319, 206] on input "Deposit" at bounding box center [324, 202] width 69 height 16
click at [276, 231] on input "Parking" at bounding box center [249, 233] width 69 height 16
type input "$1,000.00"
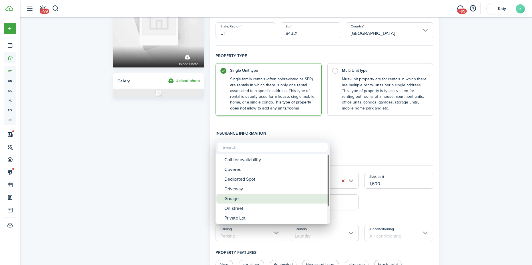
click at [242, 201] on div "Garage" at bounding box center [274, 199] width 101 height 10
type input "Garage"
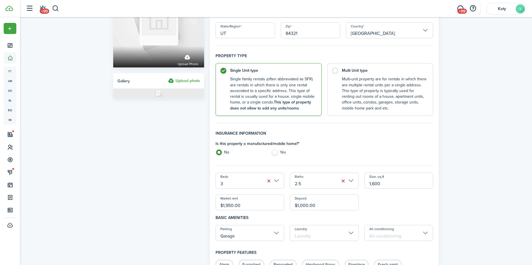
click at [320, 235] on input "Laundry" at bounding box center [324, 233] width 69 height 16
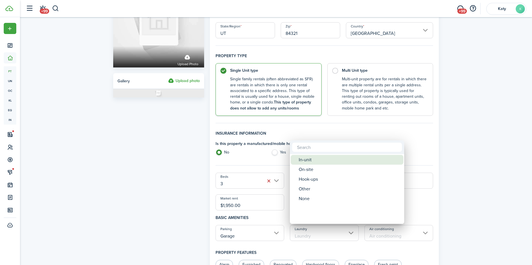
click at [315, 161] on div "In-unit" at bounding box center [348, 160] width 101 height 10
type input "In-unit"
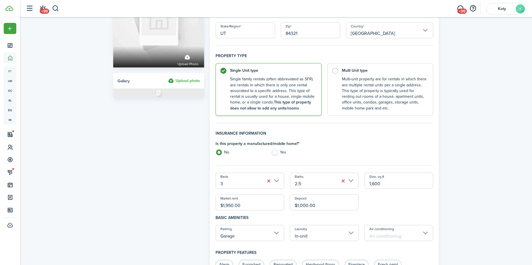
click at [390, 235] on input "Air conditioning" at bounding box center [398, 233] width 69 height 16
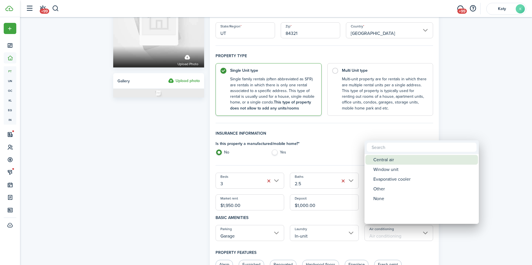
click at [397, 158] on div "Central air" at bounding box center [423, 160] width 101 height 10
type input "Central air"
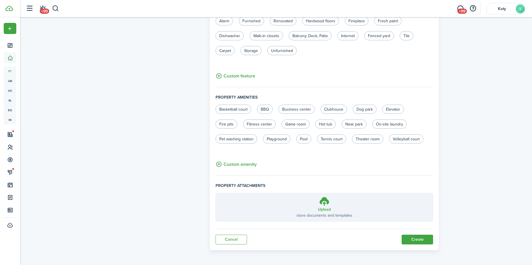
scroll to position [301, 0]
click at [425, 238] on button "Create" at bounding box center [416, 239] width 31 height 10
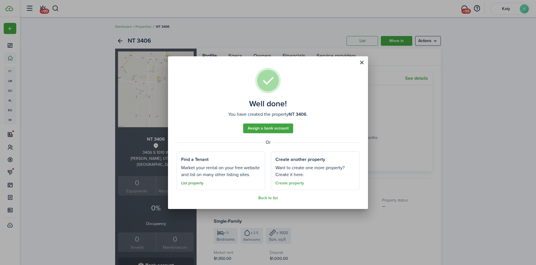
click at [193, 183] on link "List property" at bounding box center [192, 183] width 22 height 5
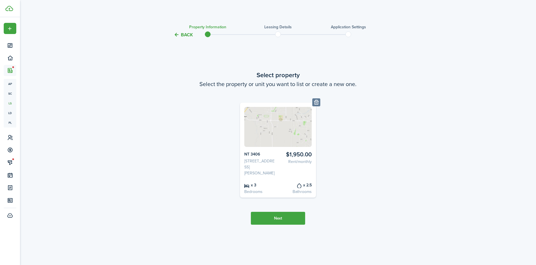
click at [282, 219] on button "Next" at bounding box center [278, 218] width 54 height 13
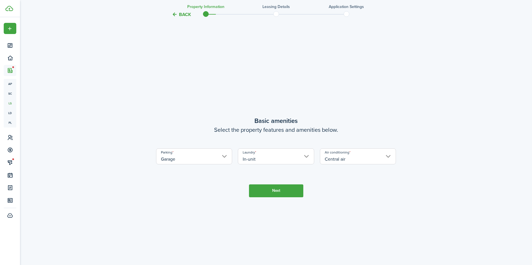
scroll to position [226, 0]
click at [280, 190] on button "Next" at bounding box center [276, 189] width 54 height 13
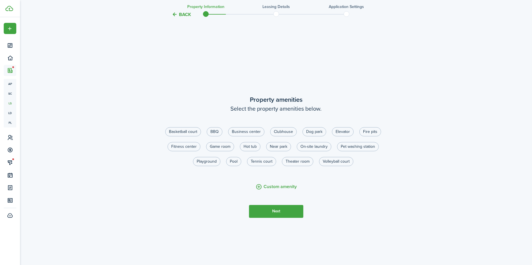
scroll to position [491, 0]
click at [288, 211] on button "Next" at bounding box center [276, 210] width 54 height 13
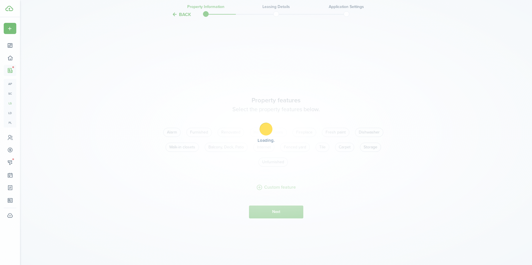
scroll to position [756, 0]
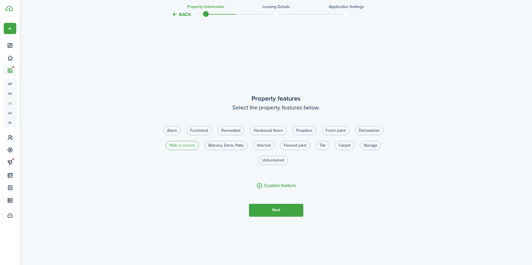
click at [193, 146] on label "Walk-in closets" at bounding box center [181, 145] width 33 height 9
radio input "true"
click at [342, 144] on label "Carpet" at bounding box center [344, 145] width 19 height 9
radio input "true"
click at [276, 158] on label "Unfurnished" at bounding box center [272, 160] width 29 height 9
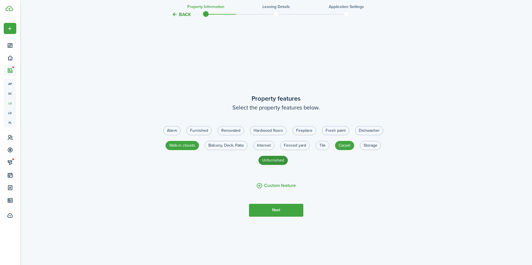
radio input "true"
click at [340, 130] on label "Fresh paint" at bounding box center [335, 130] width 27 height 9
radio input "true"
click at [283, 205] on button "Next" at bounding box center [276, 210] width 54 height 13
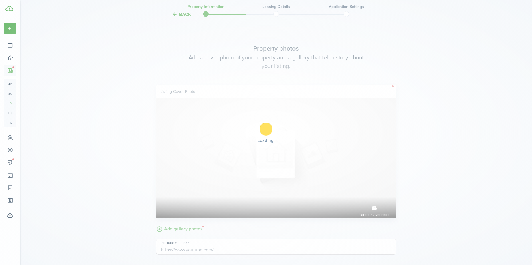
scroll to position [1021, 0]
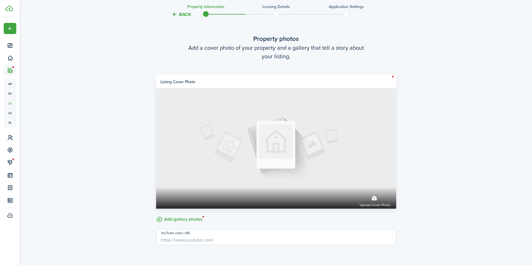
click at [175, 217] on label "Add gallery photos" at bounding box center [179, 218] width 47 height 9
click at [156, 214] on input "Add gallery photos" at bounding box center [156, 214] width 0 height 0
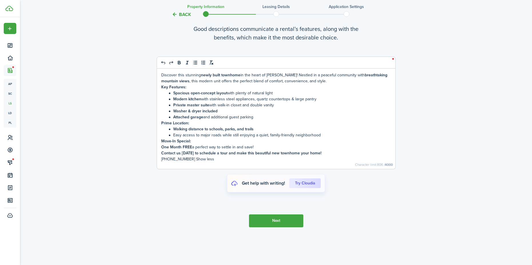
scroll to position [1474, 0]
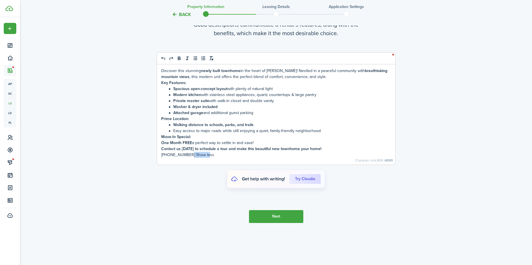
drag, startPoint x: 210, startPoint y: 155, endPoint x: 187, endPoint y: 152, distance: 23.0
click at [187, 152] on p "[PHONE_NUMBER] Show less" at bounding box center [276, 155] width 230 height 6
click at [264, 210] on button "Next" at bounding box center [276, 216] width 54 height 13
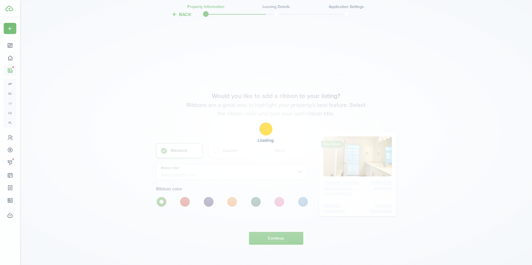
scroll to position [1701, 0]
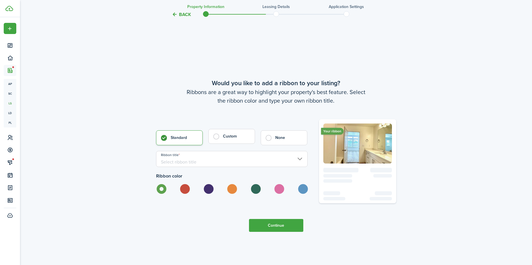
click at [219, 139] on label "Custom" at bounding box center [231, 136] width 47 height 15
radio input "false"
radio input "true"
click at [258, 185] on label at bounding box center [255, 189] width 10 height 10
radio input "false"
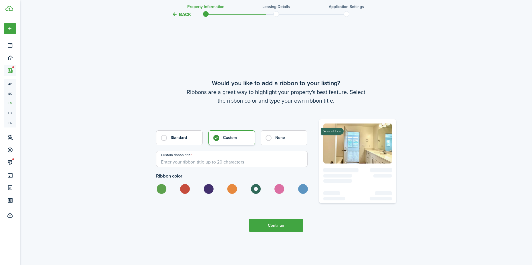
click at [280, 188] on label at bounding box center [279, 189] width 10 height 10
radio input "false"
radio input "true"
click at [184, 153] on input "Custom ribbon title" at bounding box center [231, 159] width 151 height 16
type input "ONE MONTH FREE"
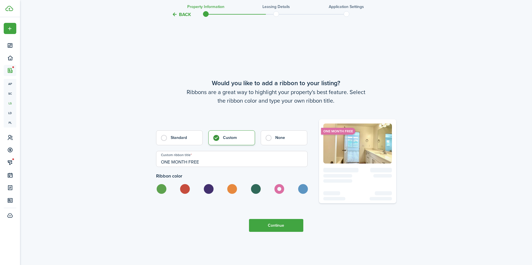
click at [281, 230] on button "Continue" at bounding box center [276, 225] width 54 height 13
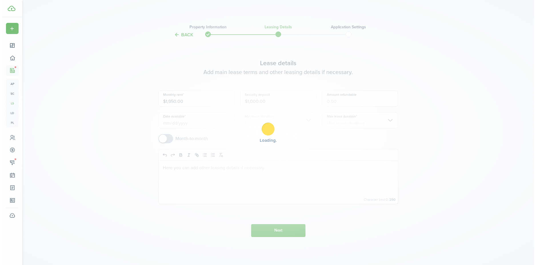
scroll to position [0, 0]
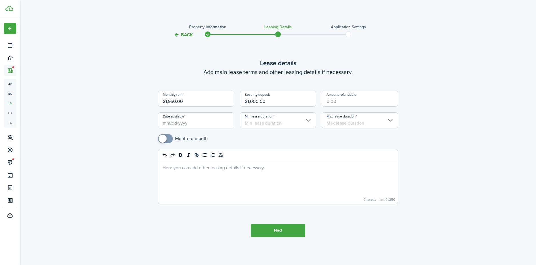
click at [336, 102] on input "Amount refundable" at bounding box center [360, 99] width 76 height 16
click at [197, 123] on input "Date available" at bounding box center [196, 120] width 76 height 16
type input "$1,000.00"
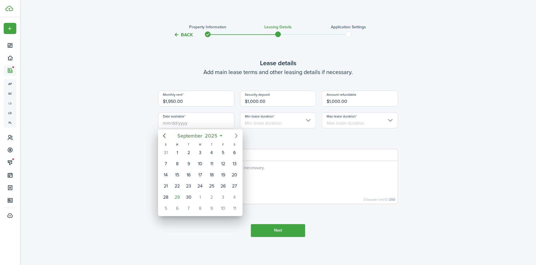
click at [237, 132] on icon "Next page" at bounding box center [236, 135] width 7 height 7
click at [201, 172] on div "15" at bounding box center [200, 175] width 9 height 9
type input "10/15/2025"
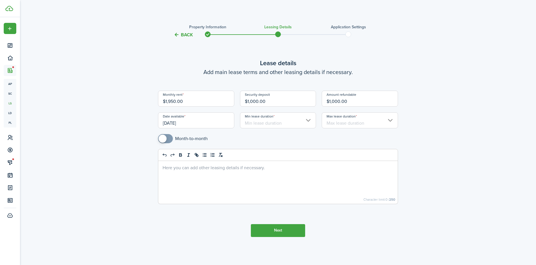
click at [285, 123] on input "Min lease duration" at bounding box center [278, 120] width 76 height 16
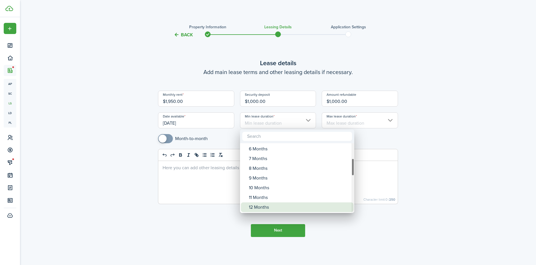
click at [278, 204] on div "12 Months" at bounding box center [299, 207] width 101 height 10
type input "12 Months"
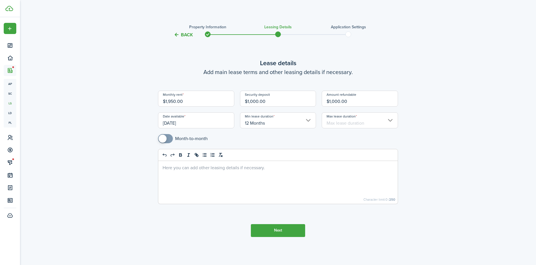
click at [355, 121] on input "Max lease duration" at bounding box center [360, 120] width 76 height 16
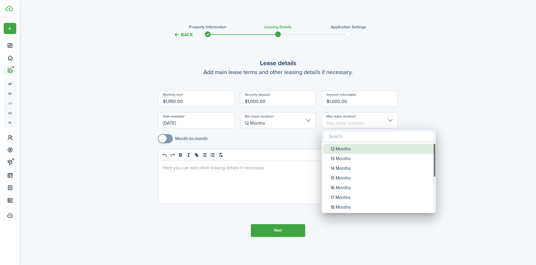
click at [351, 150] on div "12 Months" at bounding box center [380, 149] width 101 height 10
type input "12 Months"
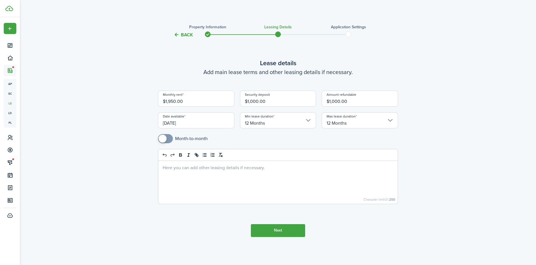
click at [210, 167] on p at bounding box center [278, 167] width 231 height 6
click at [271, 225] on button "Next" at bounding box center [278, 230] width 54 height 13
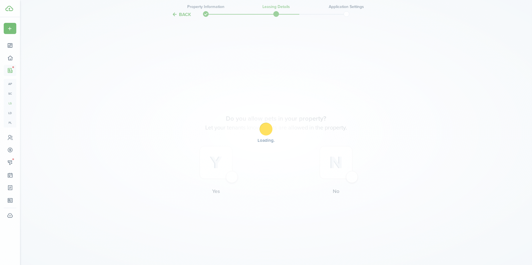
scroll to position [226, 0]
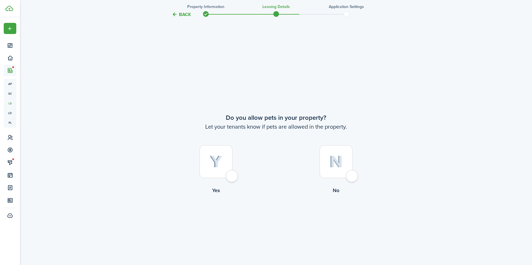
click at [232, 175] on div at bounding box center [215, 161] width 33 height 33
radio input "true"
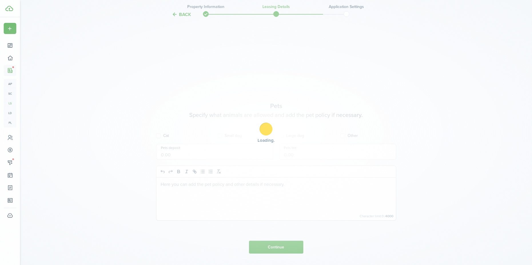
scroll to position [491, 0]
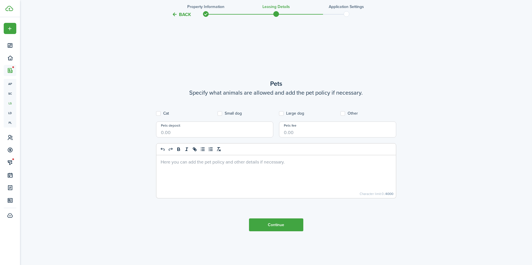
click at [227, 137] on input "Pets deposit" at bounding box center [214, 129] width 117 height 16
click at [159, 111] on listing-wizard-pet "Pets Specify what animals are allowed and add the pet policy if necessary. Cat …" at bounding box center [276, 141] width 240 height 125
click at [161, 114] on label "Cat" at bounding box center [162, 113] width 13 height 5
checkbox input "true"
click at [214, 114] on div "Cat" at bounding box center [183, 113] width 61 height 5
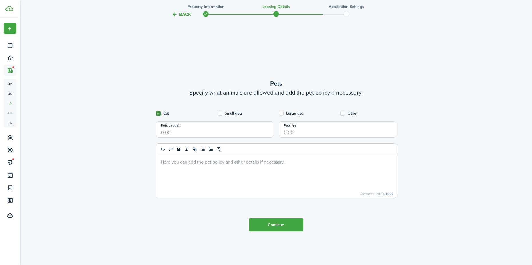
click at [217, 114] on div "Small dog" at bounding box center [245, 113] width 61 height 5
click at [220, 113] on label "Small dog" at bounding box center [229, 113] width 24 height 5
checkbox input "true"
click at [282, 112] on label "Large dog" at bounding box center [291, 113] width 25 height 5
checkbox input "true"
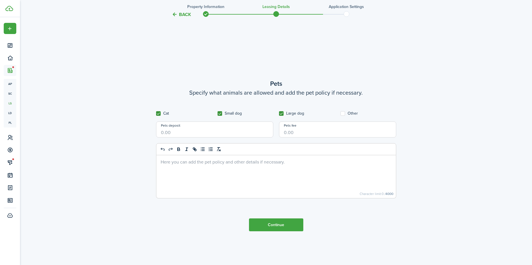
click at [344, 113] on label "Other" at bounding box center [348, 113] width 17 height 5
checkbox input "true"
click at [193, 129] on input "Pets deposit" at bounding box center [214, 129] width 117 height 16
type input "$300.00"
click at [294, 132] on input "Pets fee" at bounding box center [337, 129] width 117 height 16
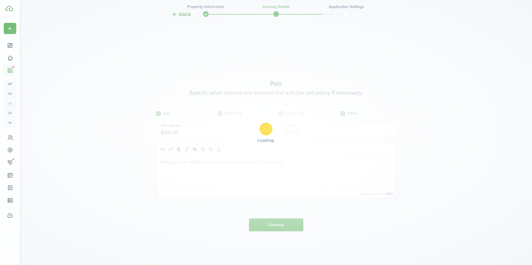
type input "$300.00"
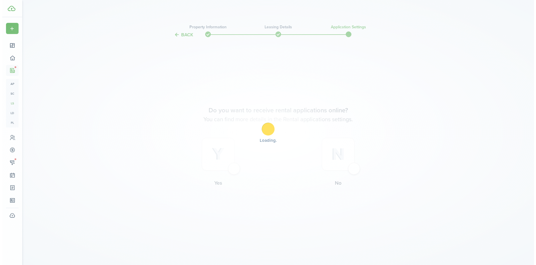
scroll to position [0, 0]
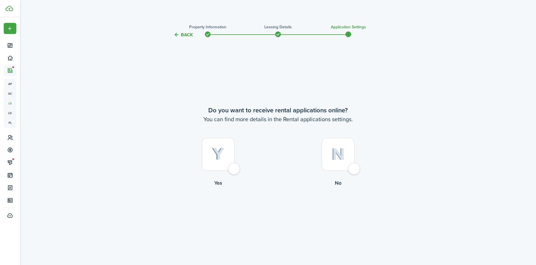
click at [232, 167] on div at bounding box center [218, 154] width 33 height 33
radio input "true"
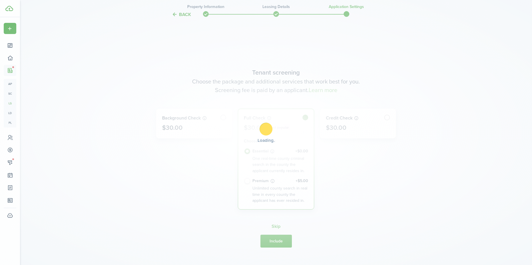
scroll to position [226, 0]
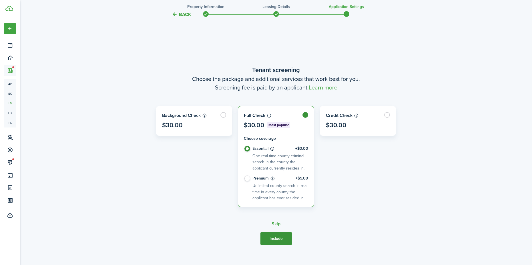
click at [282, 236] on button "Include" at bounding box center [275, 238] width 31 height 13
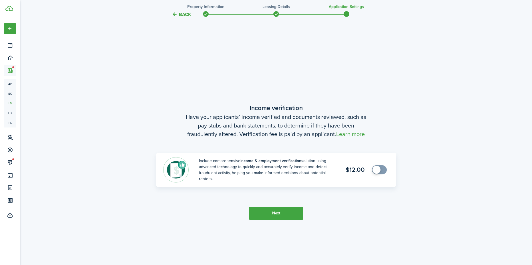
scroll to position [491, 0]
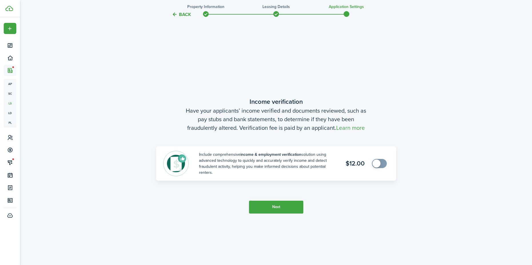
click at [273, 208] on button "Next" at bounding box center [276, 207] width 54 height 13
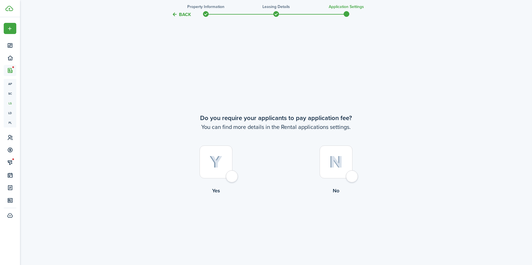
scroll to position [756, 0]
click at [231, 178] on div at bounding box center [215, 161] width 33 height 33
radio input "true"
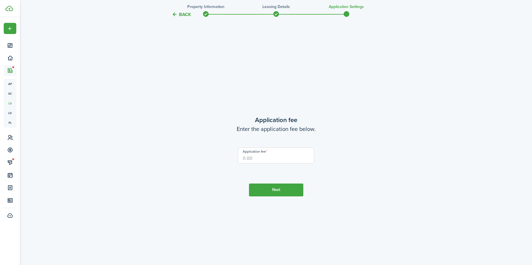
scroll to position [1021, 0]
click at [265, 161] on input "Application fee" at bounding box center [276, 155] width 76 height 16
type input "$45.00"
click at [276, 189] on button "Next" at bounding box center [276, 189] width 54 height 13
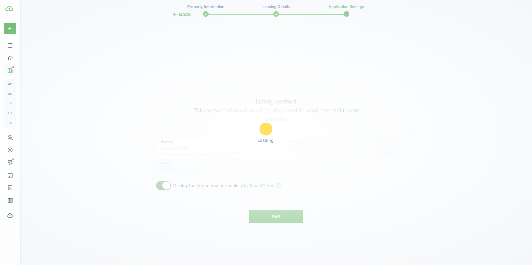
scroll to position [1286, 0]
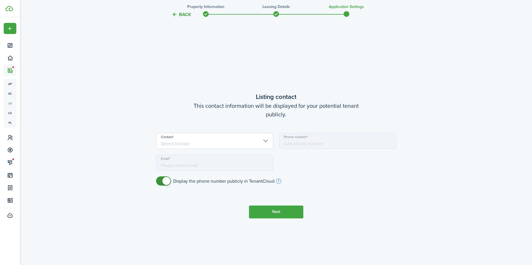
click at [262, 141] on input "Contact" at bounding box center [214, 141] width 117 height 16
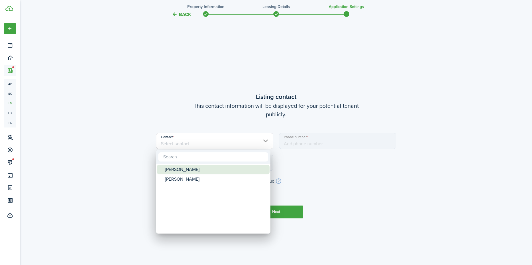
click at [200, 168] on div "[PERSON_NAME]" at bounding box center [215, 170] width 101 height 10
type input "[PHONE_NUMBER]"
type input "[PERSON_NAME][EMAIL_ADDRESS][DOMAIN_NAME]"
type input "[PERSON_NAME]"
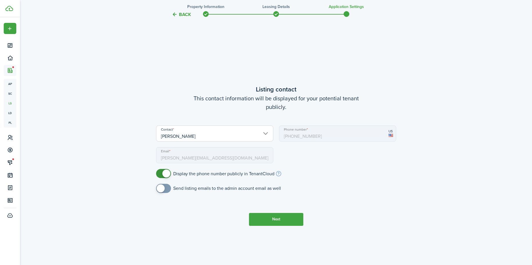
click at [266, 215] on button "Next" at bounding box center [276, 219] width 54 height 13
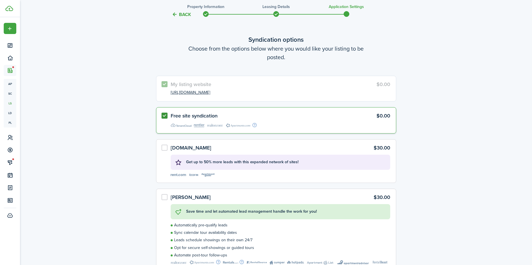
scroll to position [1550, 0]
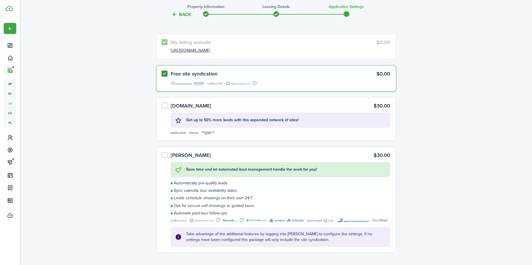
scroll to position [1633, 0]
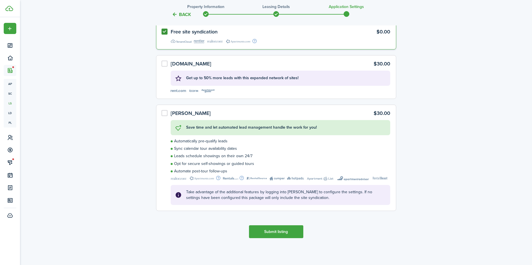
click at [288, 230] on button "Submit listing" at bounding box center [276, 231] width 54 height 13
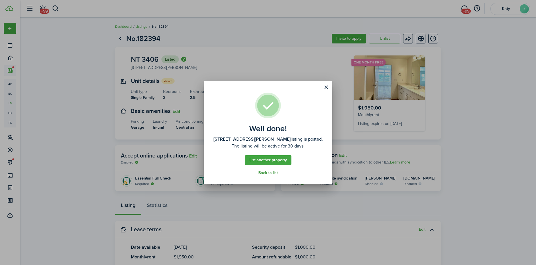
click at [273, 171] on link "Back to list" at bounding box center [267, 173] width 19 height 5
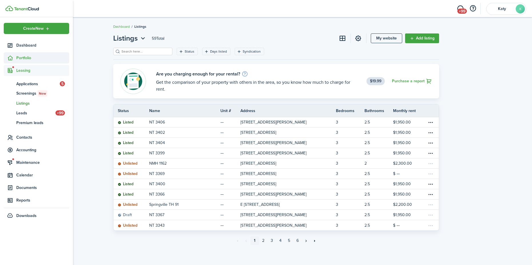
click at [32, 62] on span "Portfolio" at bounding box center [36, 57] width 65 height 11
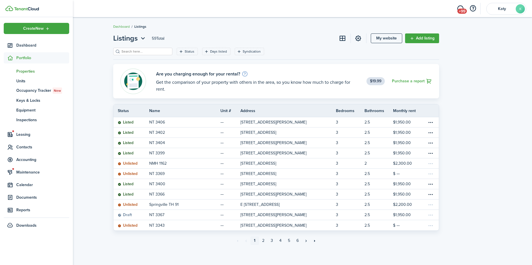
click at [33, 69] on span "Properties" at bounding box center [42, 71] width 53 height 6
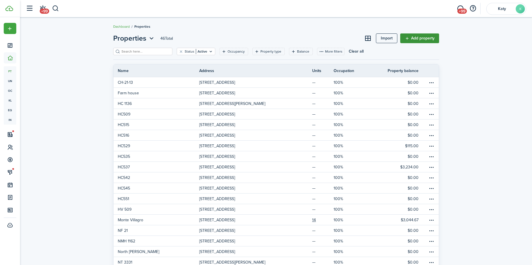
click at [414, 39] on link "Add property" at bounding box center [419, 38] width 39 height 10
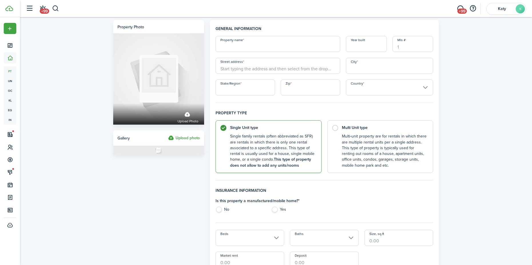
click at [279, 46] on input "Property name" at bounding box center [277, 44] width 125 height 16
type input "NT 3408"
type input "2025"
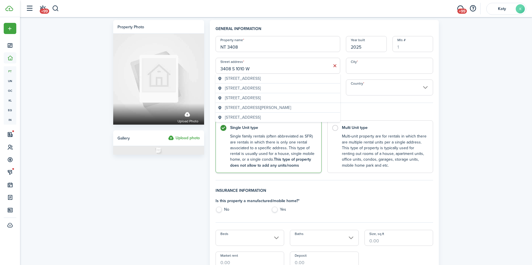
type input "3408 S 1010 W"
type input "Nibley"
type input "ut"
type input "84321"
click at [344, 52] on div "Year built 2025" at bounding box center [366, 44] width 47 height 16
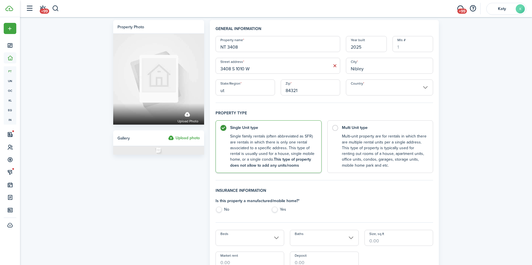
click at [239, 91] on input "ut" at bounding box center [244, 87] width 59 height 16
click at [383, 89] on input "Country" at bounding box center [389, 87] width 87 height 16
type input "UT"
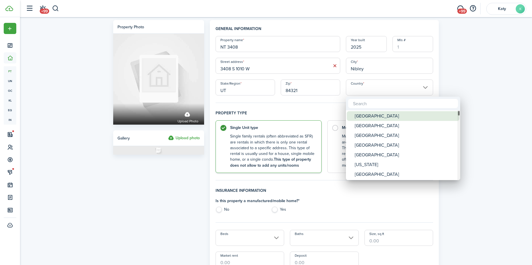
click at [371, 117] on div "[GEOGRAPHIC_DATA]" at bounding box center [404, 116] width 101 height 10
type input "[GEOGRAPHIC_DATA]"
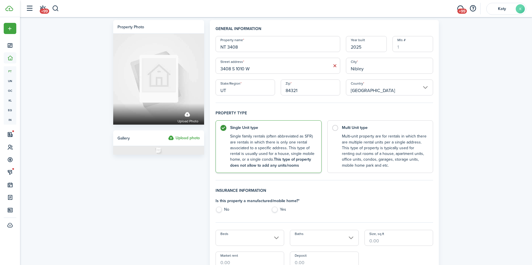
click at [298, 115] on h4 "Property type" at bounding box center [324, 115] width 218 height 10
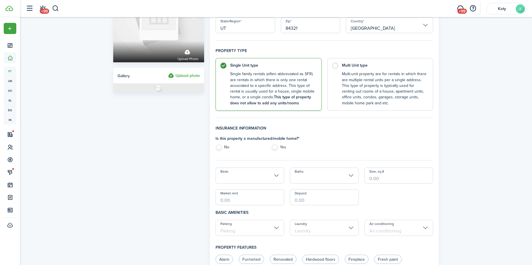
scroll to position [143, 0]
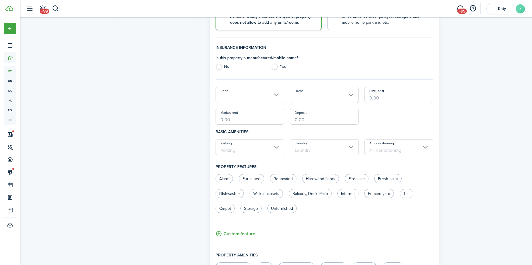
click at [218, 65] on label "No" at bounding box center [240, 68] width 50 height 9
radio input "true"
click at [246, 93] on input "Beds" at bounding box center [249, 95] width 69 height 16
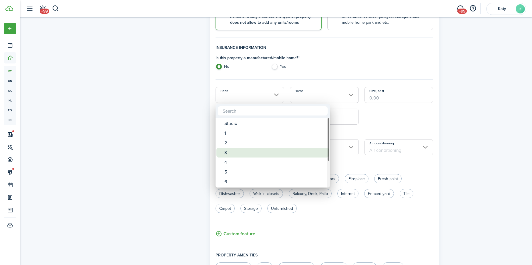
click at [237, 153] on div "3" at bounding box center [274, 153] width 101 height 10
type input "3"
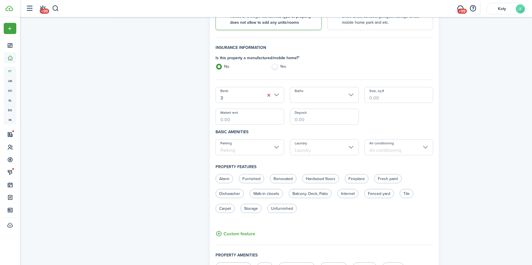
click at [308, 108] on div "Beds 3 Baths Size, sq.ft Market rent Deposit" at bounding box center [324, 106] width 223 height 38
click at [313, 92] on input "Baths" at bounding box center [324, 95] width 69 height 16
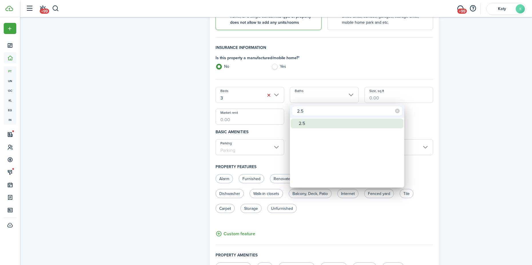
type input "2.5"
click at [308, 125] on div "2.5" at bounding box center [348, 124] width 101 height 10
type input "2.5"
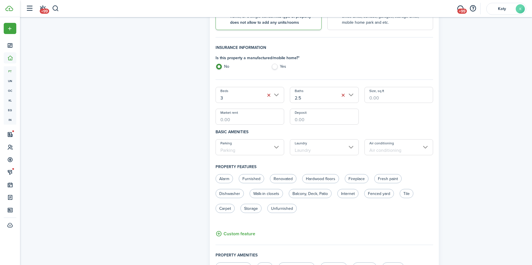
click at [389, 98] on input "Size, sq.ft" at bounding box center [398, 95] width 69 height 16
type input "1,600"
click at [248, 121] on input "Market rent" at bounding box center [249, 117] width 69 height 16
type input "$1,950.00"
click at [303, 118] on input "Deposit" at bounding box center [324, 117] width 69 height 16
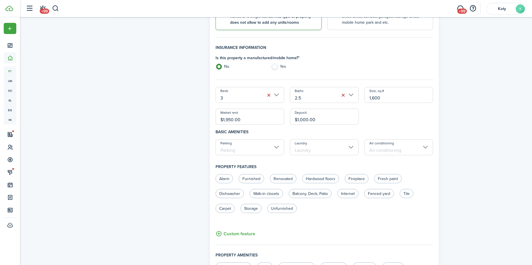
click at [272, 149] on input "Parking" at bounding box center [249, 147] width 69 height 16
type input "$1,000.00"
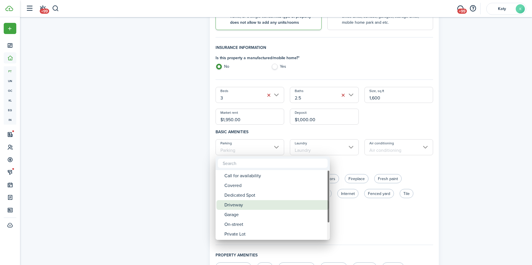
click at [245, 211] on div "Garage" at bounding box center [274, 215] width 101 height 10
type input "Garage"
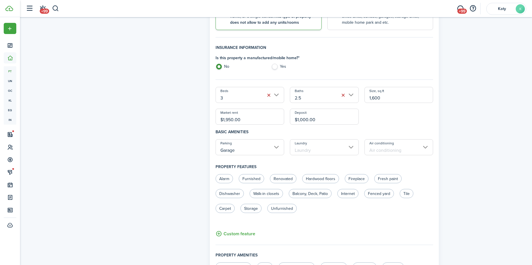
click at [320, 152] on input "Laundry" at bounding box center [324, 147] width 69 height 16
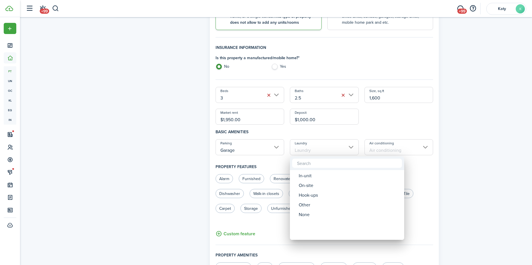
click at [320, 152] on div at bounding box center [265, 132] width 623 height 356
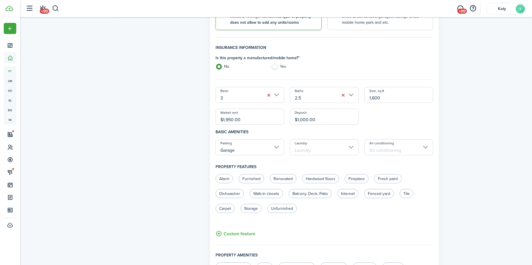
click at [308, 144] on input "Laundry" at bounding box center [324, 147] width 69 height 16
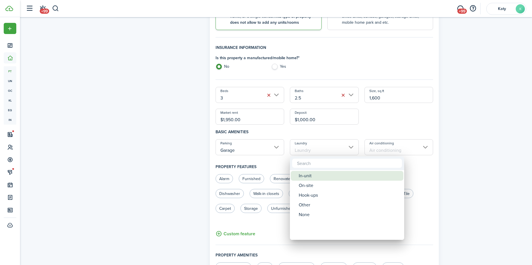
click at [302, 174] on div "In-unit" at bounding box center [348, 176] width 101 height 10
type input "In-unit"
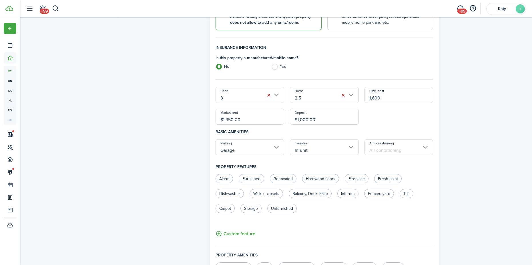
click at [379, 145] on input "Air conditioning" at bounding box center [398, 147] width 69 height 16
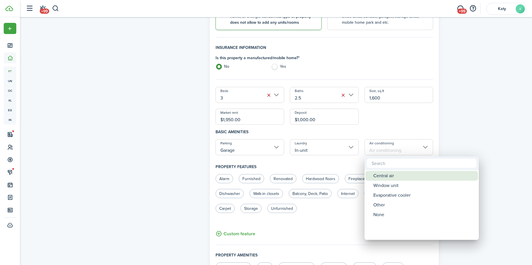
click at [379, 178] on div "Central air" at bounding box center [423, 176] width 101 height 10
type input "Central air"
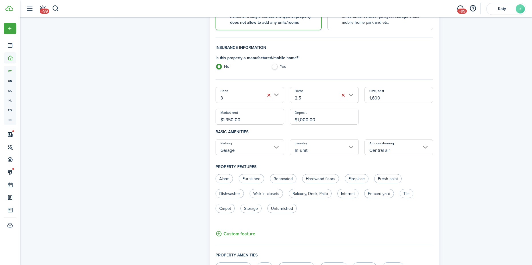
click at [379, 178] on label "Fresh paint" at bounding box center [387, 178] width 27 height 9
radio input "true"
click at [345, 213] on control-radio-group "Alarm Furnished Renovated Hardwood floors Fireplace Fresh paint Dishwasher Walk…" at bounding box center [322, 196] width 218 height 45
click at [265, 192] on label "Walk-in closets" at bounding box center [265, 193] width 33 height 9
radio input "true"
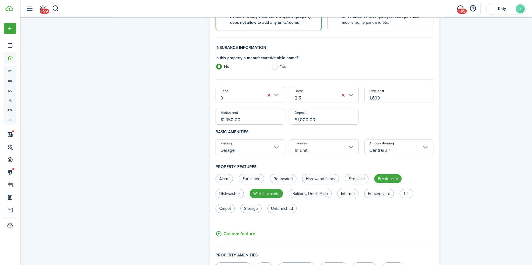
click at [330, 223] on unit-edit-features "Alarm Furnished Renovated Hardwood floors Fireplace Fresh paint Dishwasher Walk…" at bounding box center [324, 205] width 218 height 63
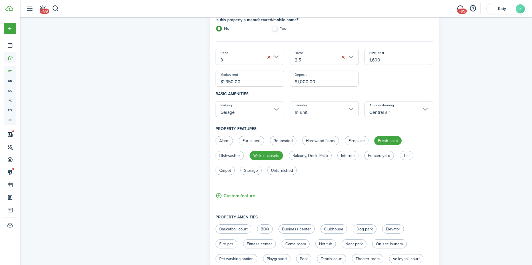
scroll to position [301, 0]
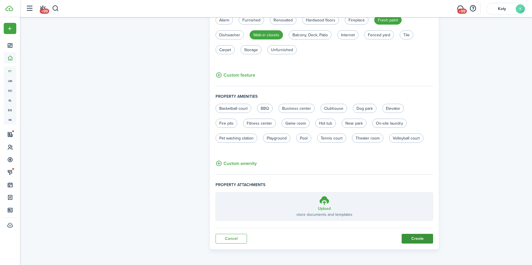
click at [416, 236] on button "Create" at bounding box center [416, 239] width 31 height 10
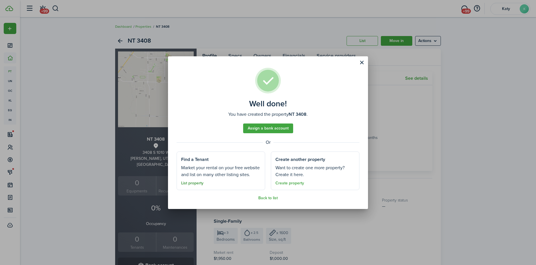
click at [200, 185] on link "List property" at bounding box center [192, 183] width 22 height 5
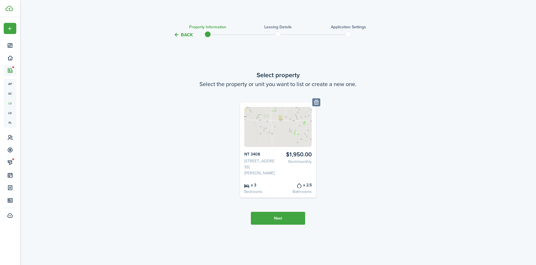
click at [287, 214] on button "Next" at bounding box center [278, 218] width 54 height 13
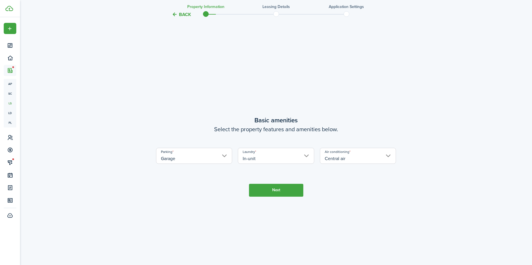
scroll to position [226, 0]
click at [257, 193] on button "Next" at bounding box center [276, 189] width 54 height 13
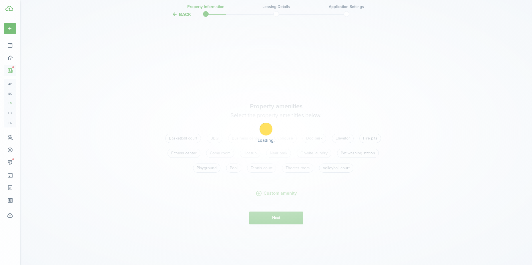
scroll to position [491, 0]
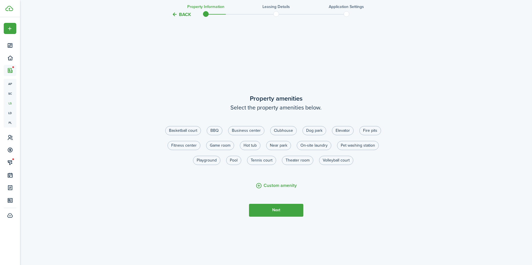
click at [287, 213] on button "Next" at bounding box center [276, 210] width 54 height 13
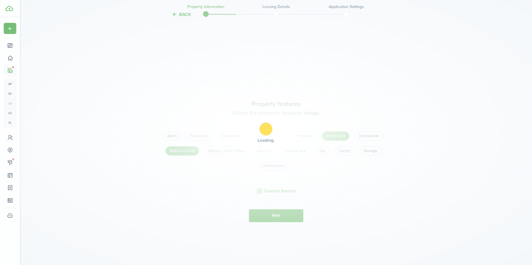
scroll to position [756, 0]
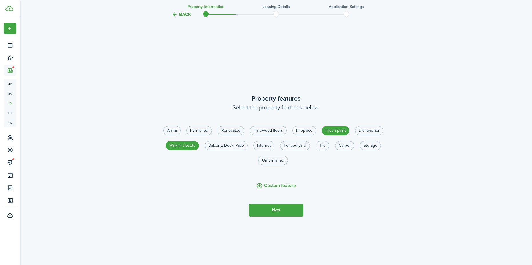
click at [272, 207] on button "Next" at bounding box center [276, 210] width 54 height 13
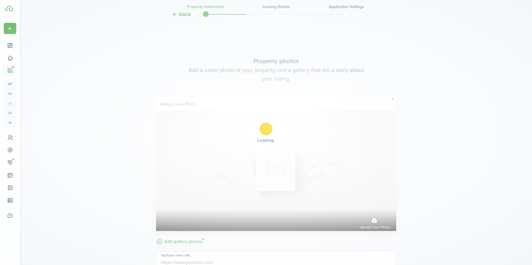
scroll to position [1021, 0]
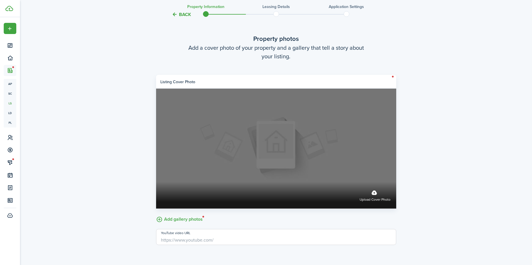
click at [372, 196] on label "Upload cover photo" at bounding box center [374, 194] width 31 height 15
click at [156, 182] on input "Upload cover photo" at bounding box center [156, 182] width 0 height 0
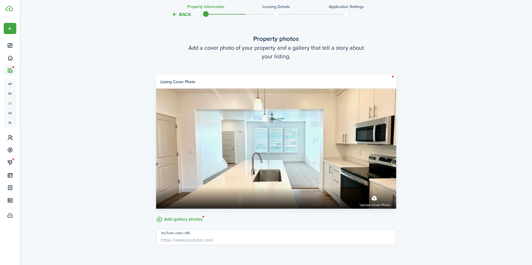
click at [176, 219] on label "Add gallery photos" at bounding box center [179, 218] width 47 height 9
click at [156, 214] on input "Add gallery photos" at bounding box center [156, 214] width 0 height 0
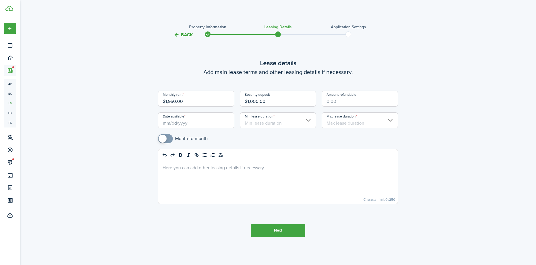
click at [348, 104] on input "Amount refundable" at bounding box center [360, 99] width 76 height 16
click at [167, 123] on input "Date available" at bounding box center [196, 120] width 76 height 16
type input "$1,000.00"
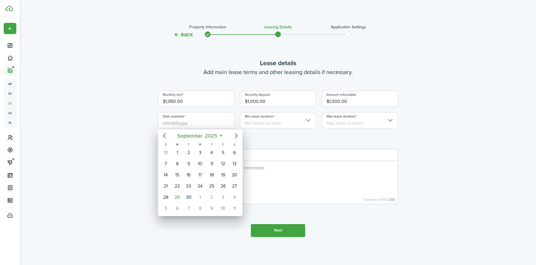
click at [238, 136] on icon "Next page" at bounding box center [236, 135] width 7 height 7
click at [222, 176] on div "17" at bounding box center [223, 175] width 9 height 9
type input "10/17/2025"
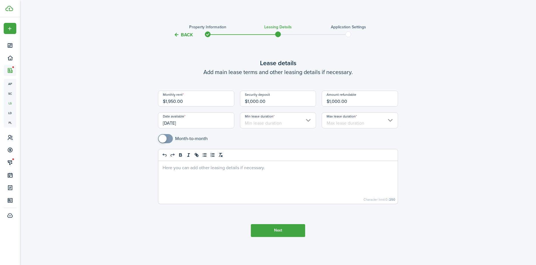
click at [273, 128] on div "Min lease duration" at bounding box center [278, 123] width 82 height 22
click at [273, 123] on input "Min lease duration" at bounding box center [278, 120] width 76 height 16
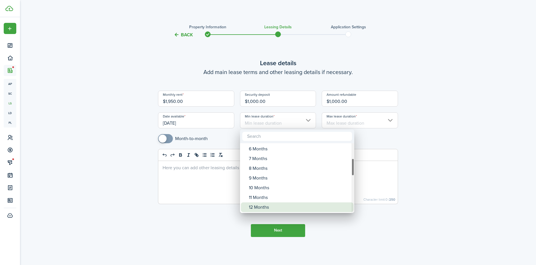
click at [267, 207] on div "12 Months" at bounding box center [299, 207] width 101 height 10
type input "12 Months"
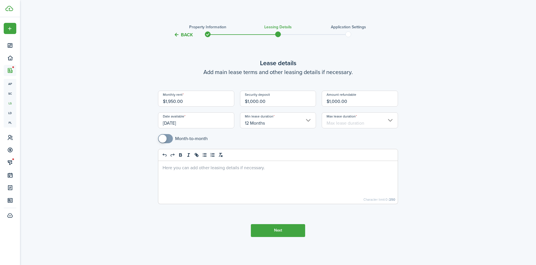
click at [340, 123] on input "Max lease duration" at bounding box center [360, 120] width 76 height 16
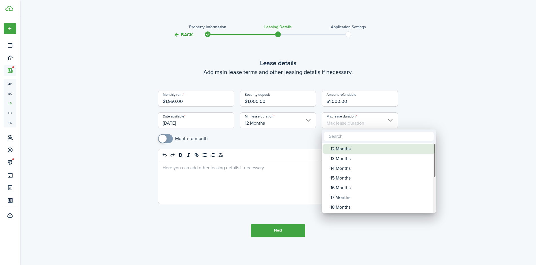
click at [345, 146] on div "12 Months" at bounding box center [380, 149] width 101 height 10
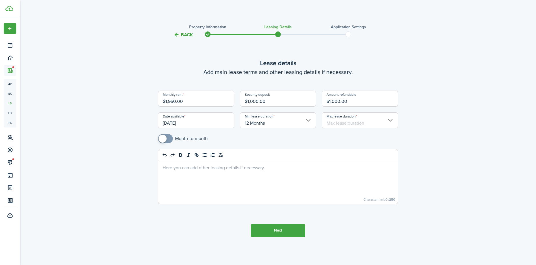
type input "12 Months"
click at [161, 168] on div at bounding box center [277, 182] width 239 height 43
click at [266, 228] on button "Next" at bounding box center [278, 230] width 54 height 13
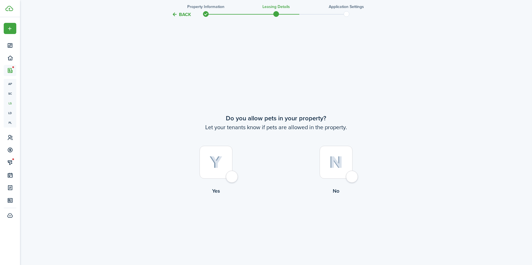
scroll to position [226, 0]
click at [232, 178] on div at bounding box center [215, 161] width 33 height 33
radio input "true"
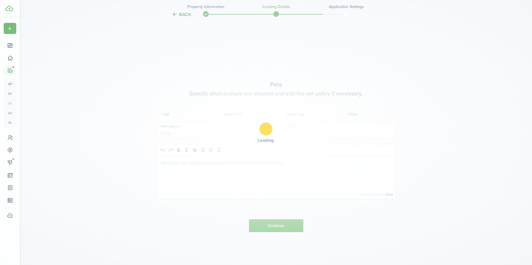
scroll to position [491, 0]
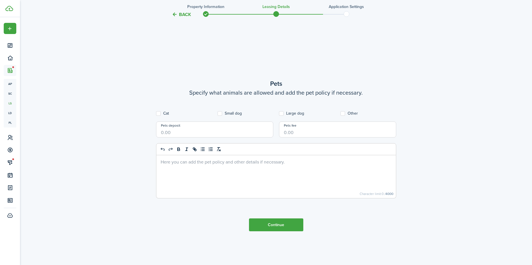
click at [165, 133] on input "Pets deposit" at bounding box center [214, 129] width 117 height 16
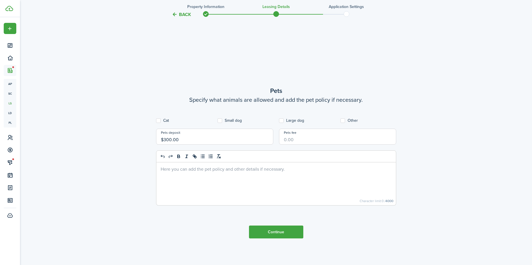
scroll to position [463, 0]
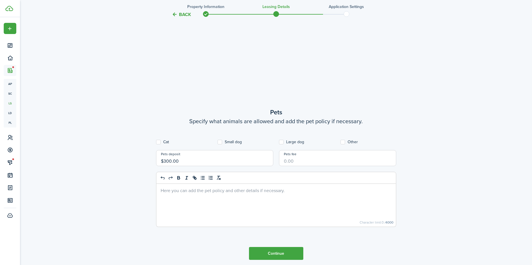
type input "$300.00"
click at [295, 162] on input "Pets fee" at bounding box center [337, 158] width 117 height 16
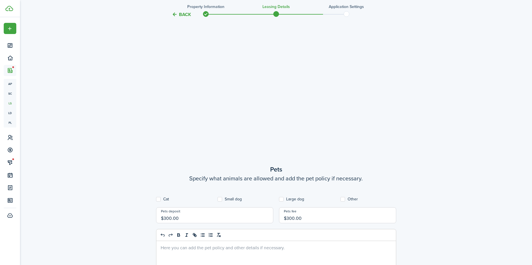
type input "$300.00"
click at [158, 198] on label "Cat" at bounding box center [162, 199] width 13 height 5
checkbox input "true"
click at [219, 199] on label "Small dog" at bounding box center [229, 199] width 24 height 5
checkbox input "true"
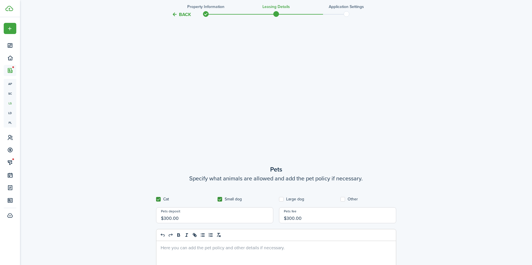
click at [286, 201] on label "Large dog" at bounding box center [291, 199] width 25 height 5
checkbox input "true"
drag, startPoint x: 343, startPoint y: 197, endPoint x: 360, endPoint y: 169, distance: 32.7
click at [343, 197] on label "Other" at bounding box center [348, 199] width 17 height 5
checkbox input "true"
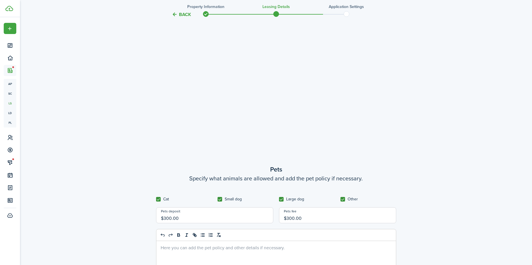
click at [371, 142] on tc-wizard-step "Pets Specify what animals are allowed and add the pet policy if necessary. Cat …" at bounding box center [276, 240] width 240 height 265
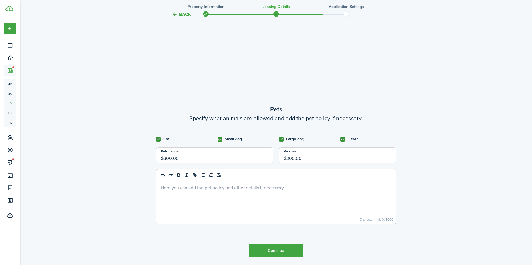
scroll to position [520, 0]
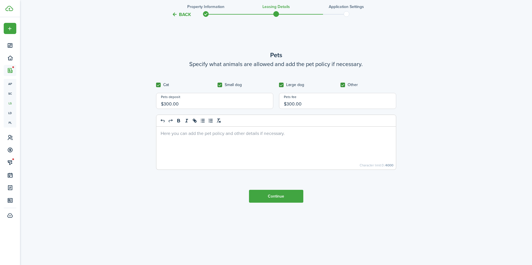
click at [203, 129] on div at bounding box center [275, 148] width 239 height 43
click at [272, 197] on button "Continue" at bounding box center [276, 196] width 54 height 13
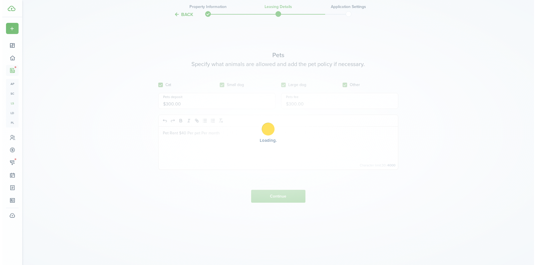
scroll to position [0, 0]
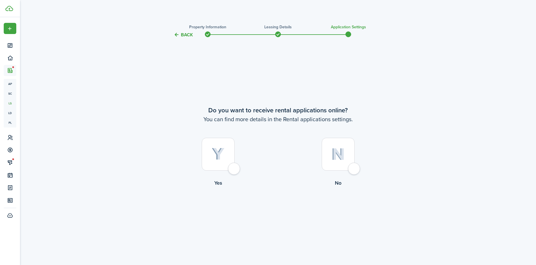
click at [230, 170] on div at bounding box center [218, 154] width 33 height 33
radio input "true"
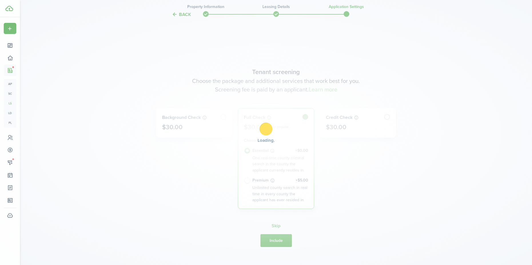
scroll to position [226, 0]
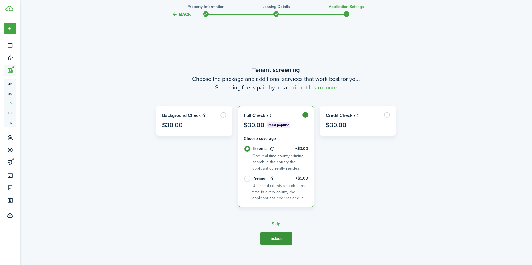
click at [270, 238] on button "Include" at bounding box center [275, 238] width 31 height 13
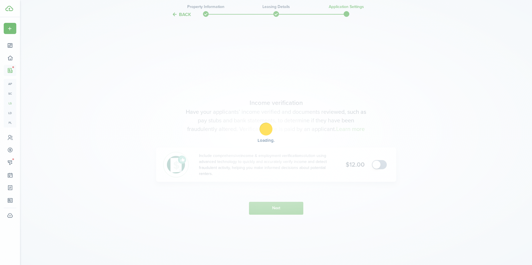
scroll to position [491, 0]
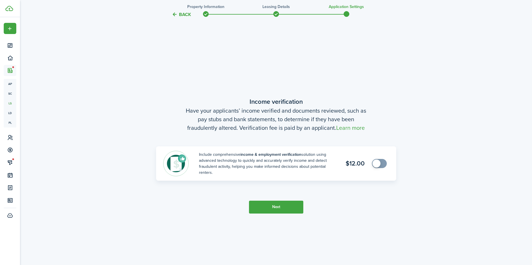
click at [285, 204] on button "Next" at bounding box center [276, 207] width 54 height 13
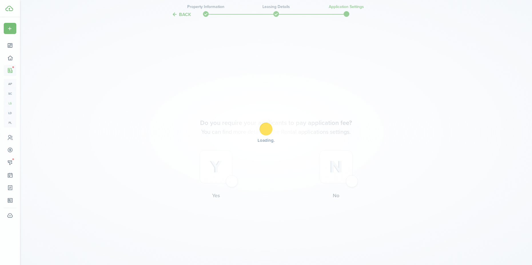
scroll to position [756, 0]
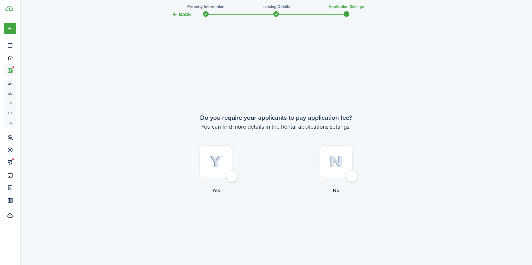
click at [232, 178] on div at bounding box center [215, 161] width 33 height 33
radio input "true"
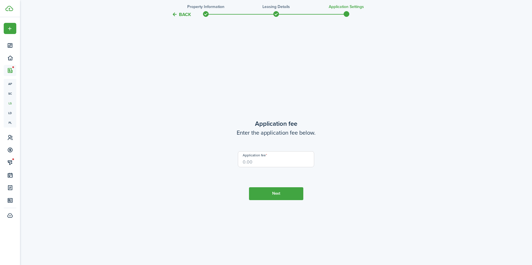
scroll to position [1021, 0]
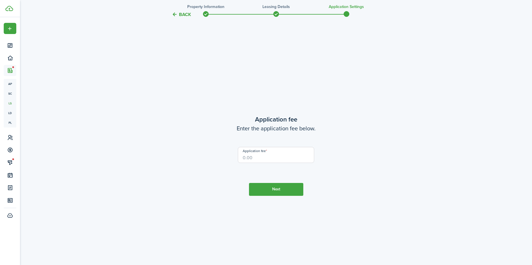
click at [250, 151] on input "Application fee" at bounding box center [276, 155] width 76 height 16
type input "$45.00"
click at [279, 182] on tc-wizard-step "Application fee Enter the application fee below. Application fee $45.00 Next" at bounding box center [276, 155] width 240 height 265
click at [279, 187] on button "Next" at bounding box center [276, 189] width 54 height 13
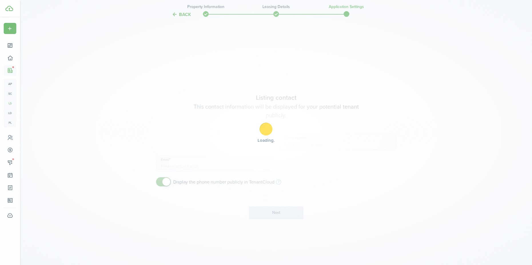
scroll to position [1286, 0]
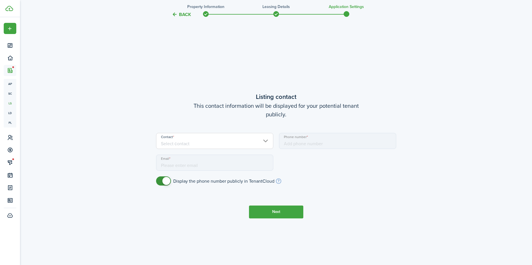
click at [216, 141] on input "Contact" at bounding box center [214, 141] width 117 height 16
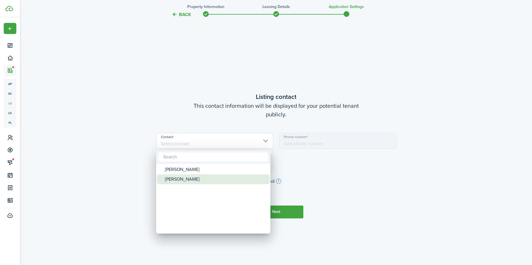
click at [190, 171] on div "[PERSON_NAME]" at bounding box center [215, 170] width 101 height 10
type input "[PHONE_NUMBER]"
type input "[PERSON_NAME][EMAIL_ADDRESS][DOMAIN_NAME]"
type input "[PERSON_NAME]"
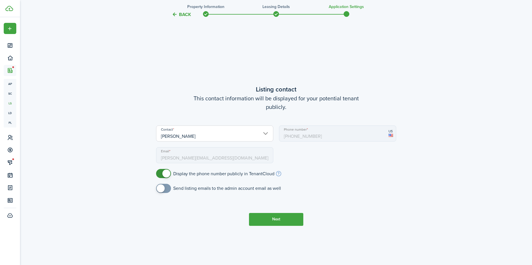
click at [297, 219] on button "Next" at bounding box center [276, 219] width 54 height 13
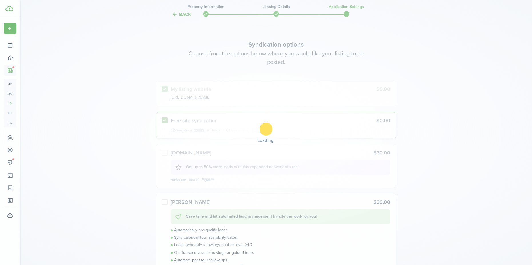
scroll to position [1550, 0]
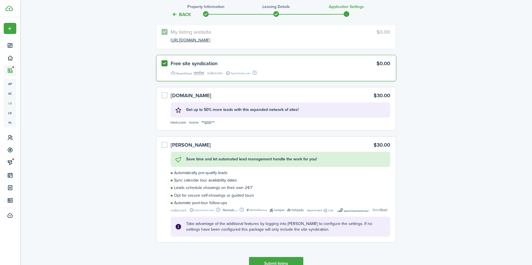
scroll to position [1633, 0]
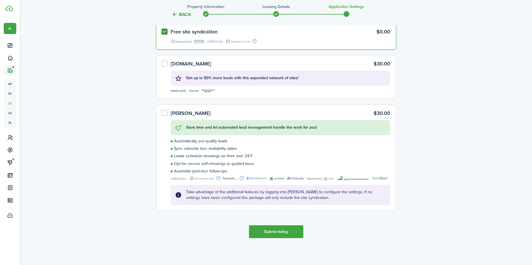
click at [283, 232] on button "Submit listing" at bounding box center [276, 231] width 54 height 13
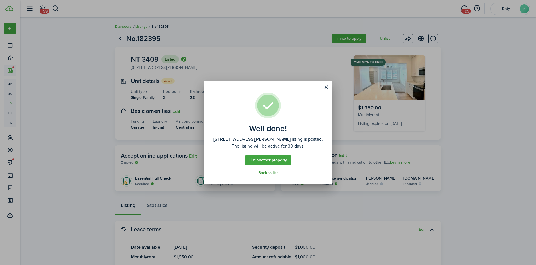
click at [274, 173] on link "Back to list" at bounding box center [267, 173] width 19 height 5
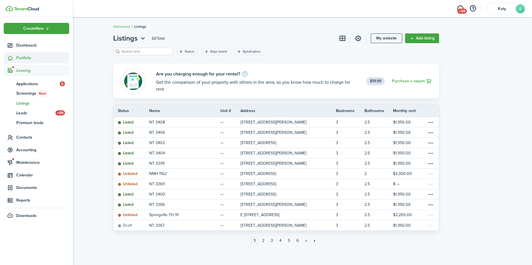
click at [15, 56] on sidebar-link-icon at bounding box center [10, 58] width 13 height 6
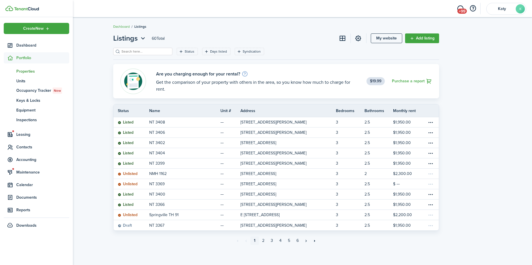
click at [29, 72] on span "Properties" at bounding box center [42, 71] width 53 height 6
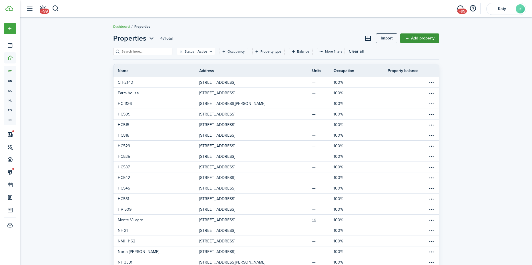
click at [422, 40] on link "Add property" at bounding box center [419, 38] width 39 height 10
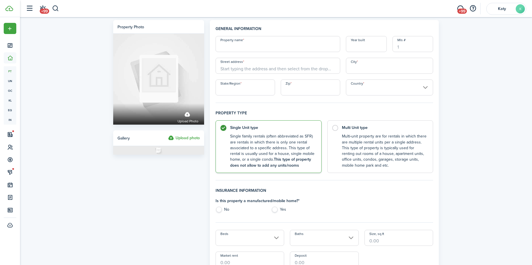
click at [225, 41] on input "Property name" at bounding box center [277, 44] width 125 height 16
type input "NT 3410"
type input "2025"
type input "4"
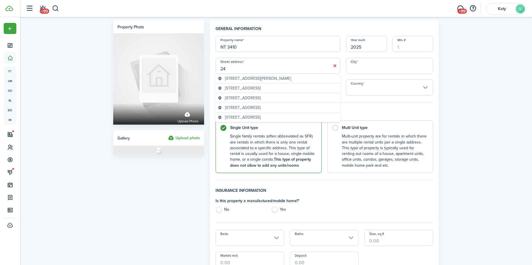
type input "2"
type input "3408 S 1010 W"
type input "Nibley"
type input "UT"
click at [335, 65] on icon at bounding box center [335, 66] width 6 height 6
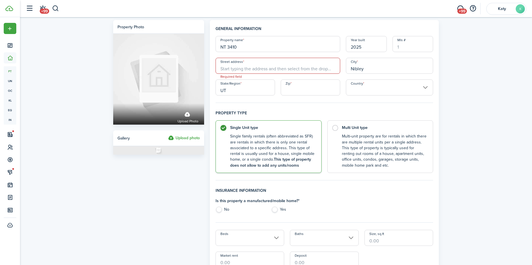
click at [228, 68] on input "Street address" at bounding box center [277, 66] width 125 height 16
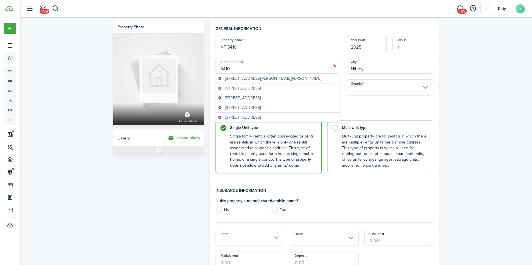
drag, startPoint x: 220, startPoint y: 68, endPoint x: 235, endPoint y: 68, distance: 15.7
click at [235, 68] on input "3410" at bounding box center [277, 66] width 125 height 16
type input "3410 S 1010 W"
click at [400, 85] on input "Country" at bounding box center [389, 87] width 87 height 16
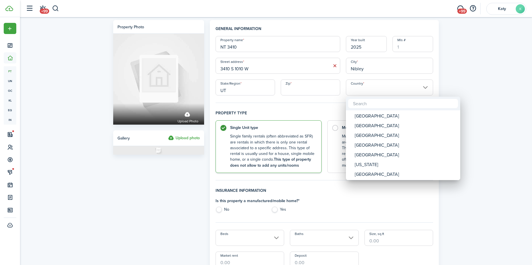
click at [303, 87] on div at bounding box center [265, 132] width 623 height 356
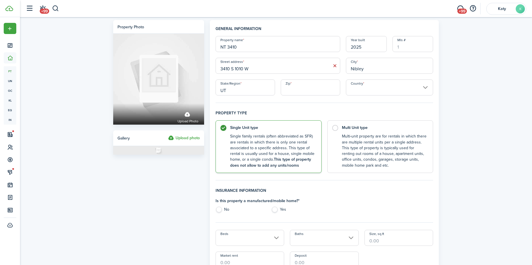
click at [294, 89] on input "Zip" at bounding box center [309, 87] width 59 height 16
click at [380, 89] on input "Country" at bounding box center [389, 87] width 87 height 16
type input "84321"
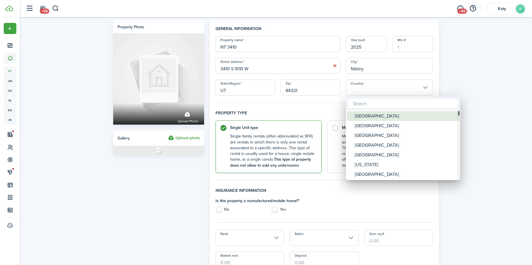
click at [370, 116] on div "[GEOGRAPHIC_DATA]" at bounding box center [404, 116] width 101 height 10
type input "[GEOGRAPHIC_DATA]"
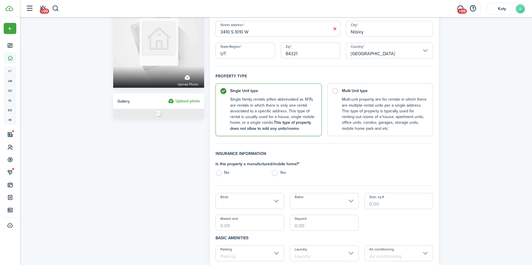
scroll to position [57, 0]
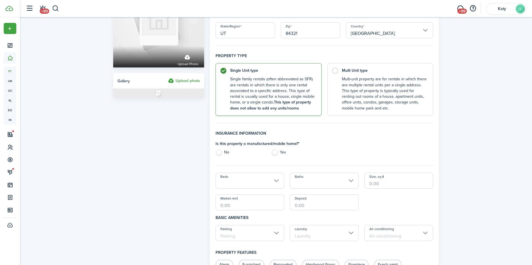
click at [216, 151] on label "No" at bounding box center [240, 153] width 50 height 9
radio input "true"
click at [278, 173] on input "Beds" at bounding box center [249, 181] width 69 height 16
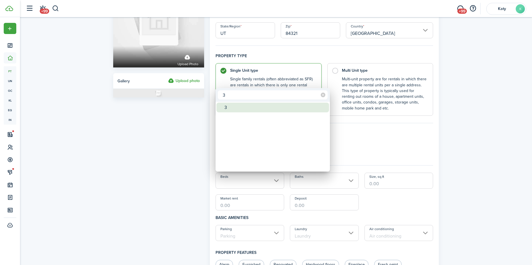
type input "3"
click at [256, 108] on div "3" at bounding box center [274, 108] width 101 height 10
type input "3"
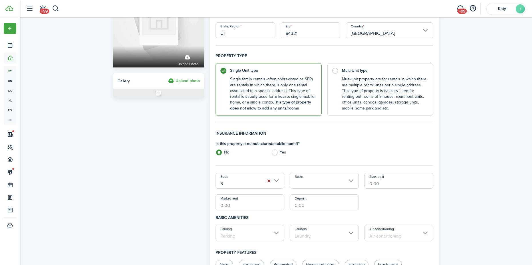
click at [325, 181] on input "Baths" at bounding box center [324, 181] width 69 height 16
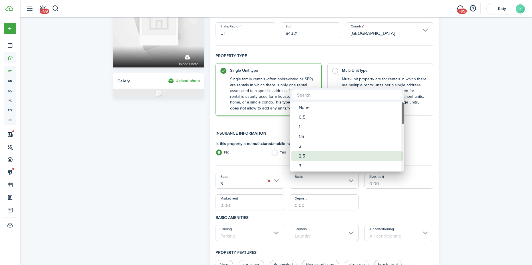
click at [318, 156] on div "2.5" at bounding box center [348, 156] width 101 height 10
type input "2.5"
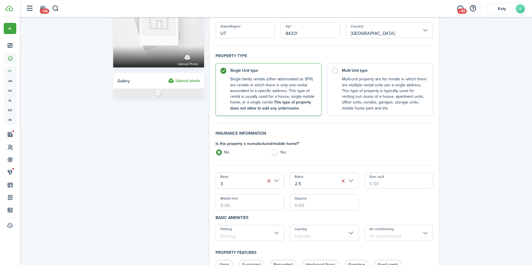
click at [381, 184] on input "Size, sq.ft" at bounding box center [398, 181] width 69 height 16
type input "1,600"
click at [234, 202] on input "Market rent" at bounding box center [249, 202] width 69 height 16
type input "$1,950.00"
click at [307, 204] on input "Deposit" at bounding box center [324, 202] width 69 height 16
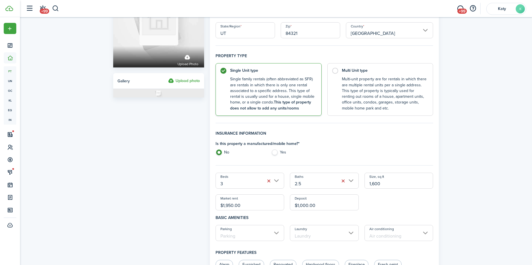
click at [267, 232] on input "Parking" at bounding box center [249, 233] width 69 height 16
type input "$1,000.00"
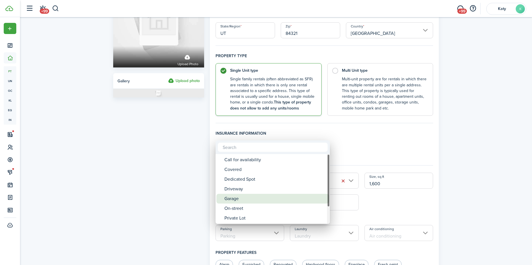
click at [248, 199] on div "Garage" at bounding box center [274, 199] width 101 height 10
type input "Garage"
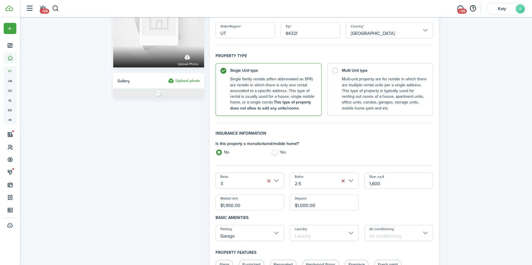
click at [314, 235] on input "Laundry" at bounding box center [324, 233] width 69 height 16
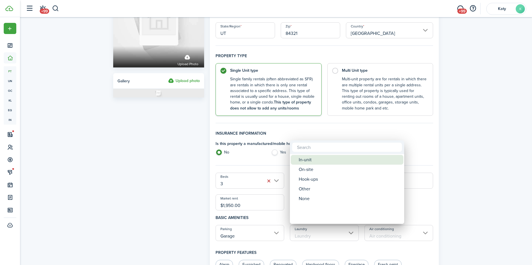
click at [311, 164] on div "In-unit" at bounding box center [348, 160] width 101 height 10
type input "In-unit"
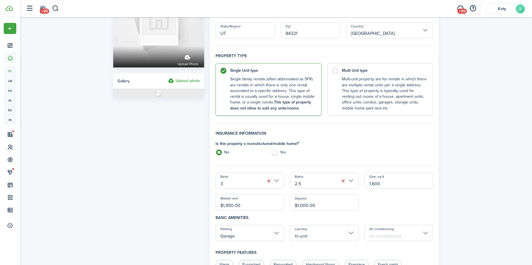
click at [391, 235] on input "Air conditioning" at bounding box center [398, 233] width 69 height 16
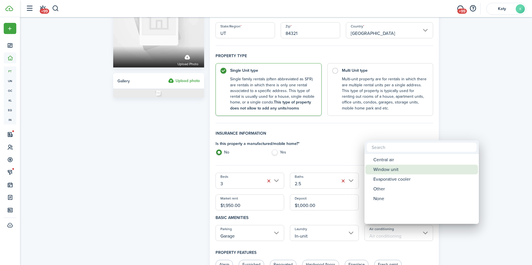
click at [388, 162] on div "Central air" at bounding box center [423, 160] width 101 height 10
type input "Central air"
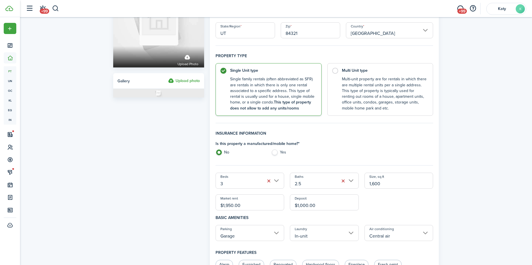
click at [365, 147] on div "Is this property a manufactured/mobile home? * No Yes" at bounding box center [324, 149] width 223 height 17
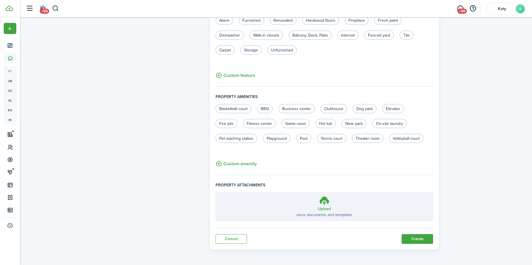
scroll to position [301, 0]
click at [415, 241] on button "Create" at bounding box center [416, 239] width 31 height 10
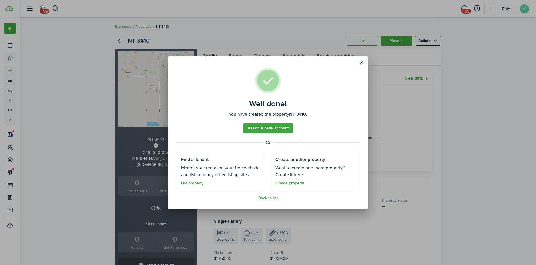
click at [186, 184] on link "List property" at bounding box center [192, 183] width 22 height 5
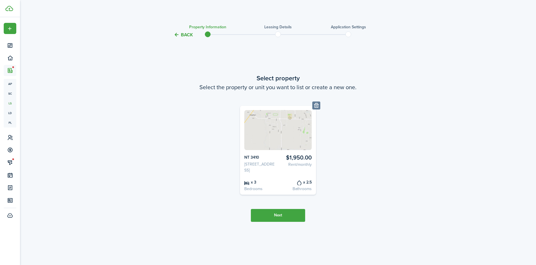
click at [282, 217] on button "Next" at bounding box center [278, 215] width 54 height 13
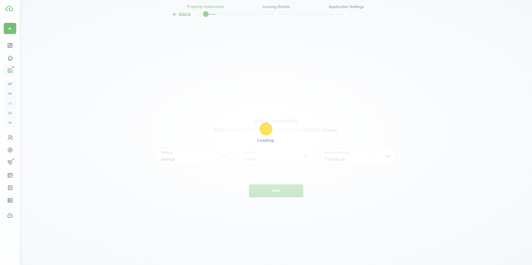
scroll to position [226, 0]
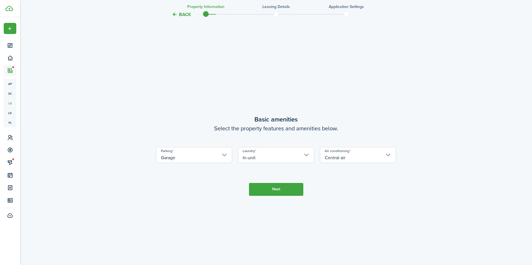
click at [290, 187] on button "Next" at bounding box center [276, 189] width 54 height 13
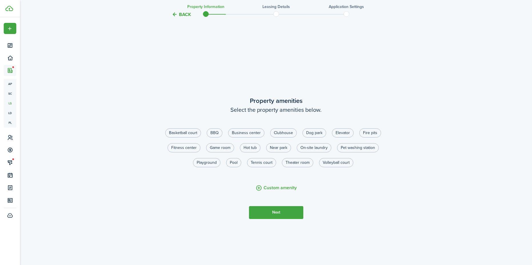
scroll to position [491, 0]
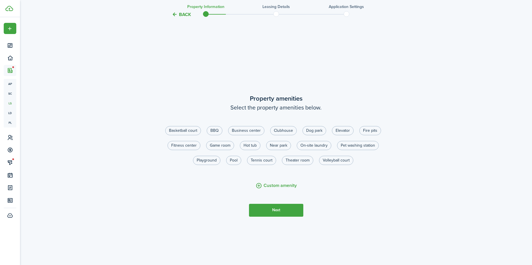
click at [280, 211] on button "Next" at bounding box center [276, 210] width 54 height 13
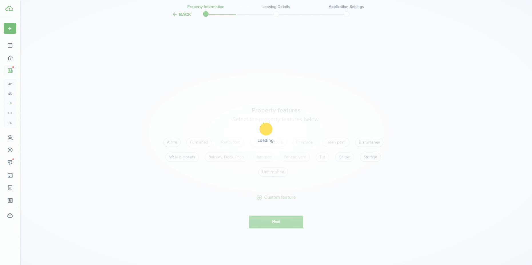
scroll to position [756, 0]
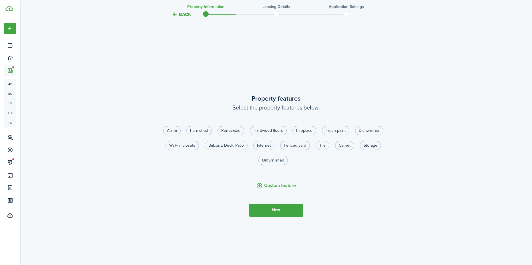
click at [282, 212] on button "Next" at bounding box center [276, 210] width 54 height 13
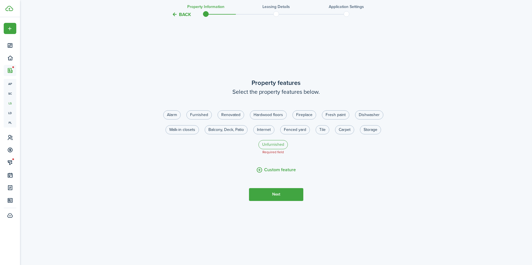
click at [277, 147] on label "Unfurnished" at bounding box center [272, 144] width 29 height 9
radio input "true"
click at [345, 126] on label "Carpet" at bounding box center [344, 129] width 19 height 9
radio input "true"
click at [192, 129] on label "Walk-in closets" at bounding box center [181, 129] width 33 height 9
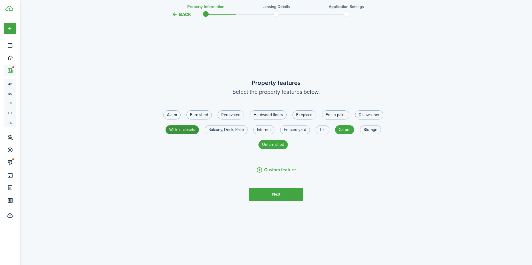
radio input "true"
click at [342, 118] on label "Fresh paint" at bounding box center [335, 114] width 27 height 9
radio input "true"
click at [280, 189] on button "Next" at bounding box center [276, 194] width 54 height 13
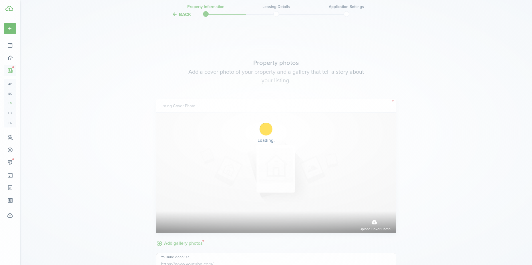
scroll to position [1021, 0]
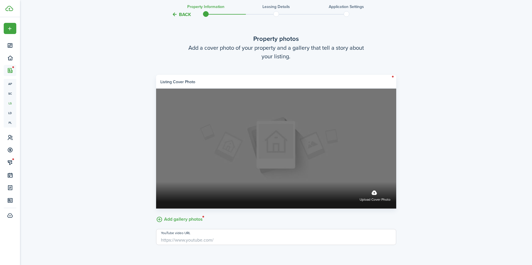
click at [373, 199] on span "Upload cover photo" at bounding box center [374, 200] width 31 height 6
click at [156, 182] on input "Upload cover photo" at bounding box center [156, 182] width 0 height 0
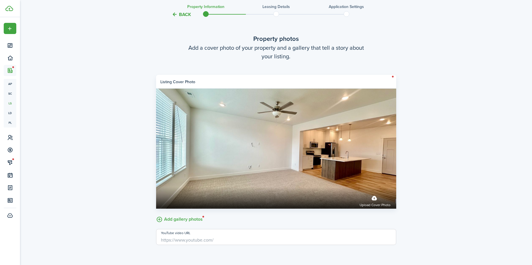
click at [191, 220] on label "Add gallery photos" at bounding box center [179, 218] width 47 height 9
click at [156, 214] on input "Add gallery photos" at bounding box center [156, 214] width 0 height 0
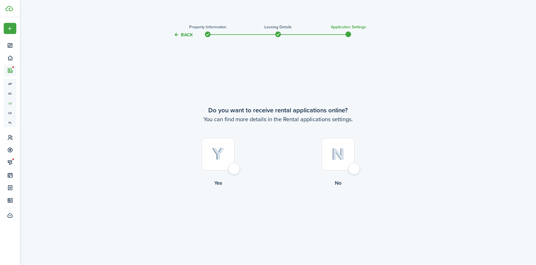
click at [231, 169] on div at bounding box center [218, 154] width 33 height 33
radio input "true"
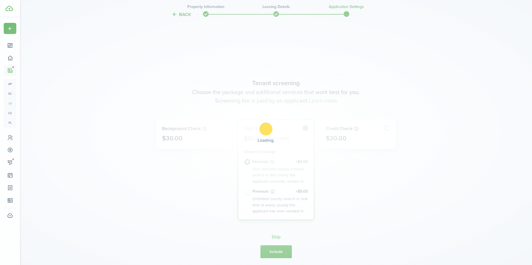
scroll to position [226, 0]
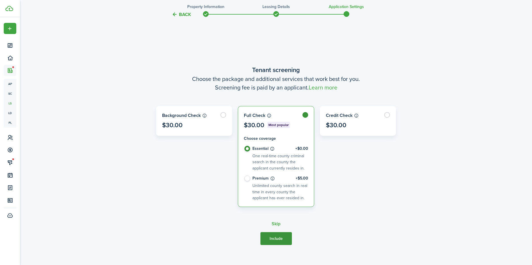
click at [279, 241] on button "Include" at bounding box center [275, 238] width 31 height 13
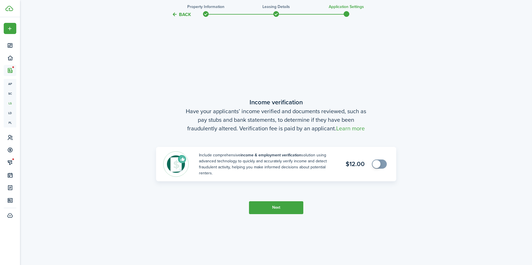
scroll to position [491, 0]
click at [273, 204] on button "Next" at bounding box center [276, 207] width 54 height 13
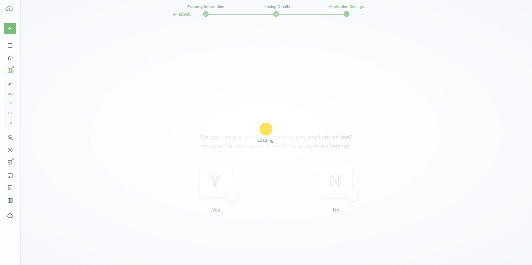
scroll to position [756, 0]
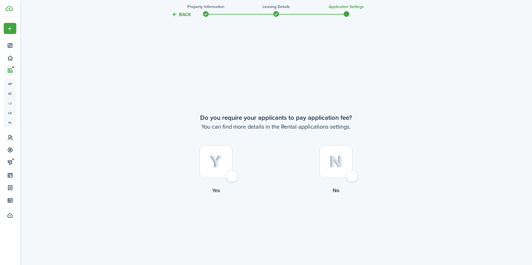
click at [232, 178] on div at bounding box center [215, 161] width 33 height 33
radio input "true"
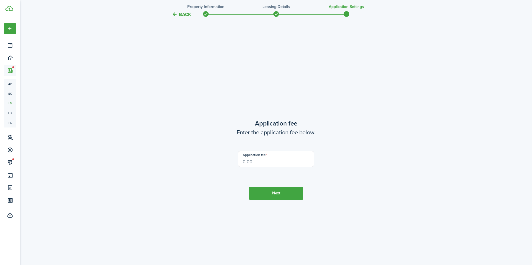
scroll to position [1021, 0]
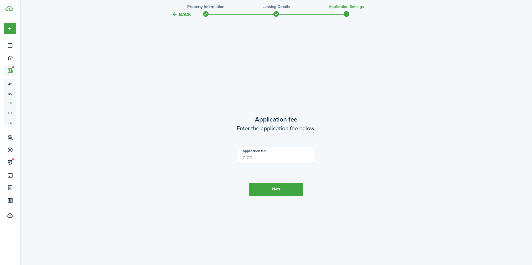
click at [256, 157] on input "Application fee" at bounding box center [276, 155] width 76 height 16
type input "$45.00"
click at [272, 194] on button "Next" at bounding box center [276, 189] width 54 height 13
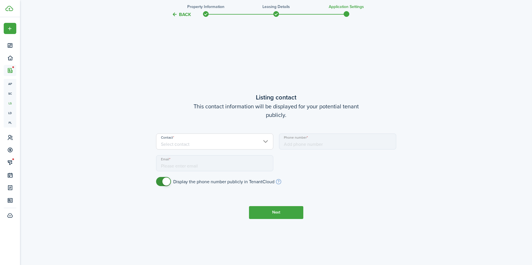
scroll to position [1286, 0]
click at [192, 145] on input "Contact" at bounding box center [214, 141] width 117 height 16
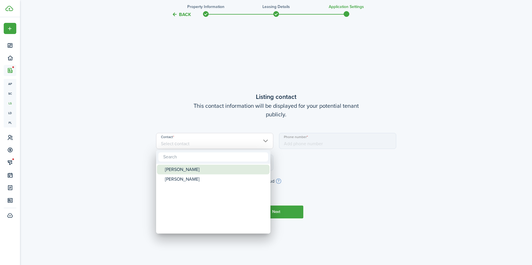
click at [190, 169] on div "[PERSON_NAME]" at bounding box center [215, 170] width 101 height 10
type input "[PHONE_NUMBER]"
type input "[PERSON_NAME][EMAIL_ADDRESS][DOMAIN_NAME]"
type input "[PERSON_NAME]"
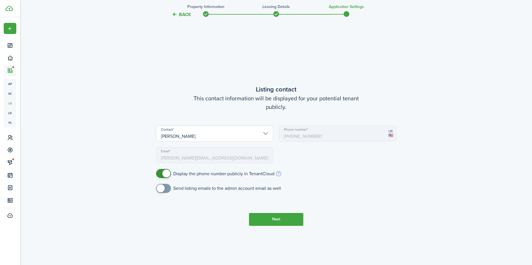
click at [273, 220] on button "Next" at bounding box center [276, 219] width 54 height 13
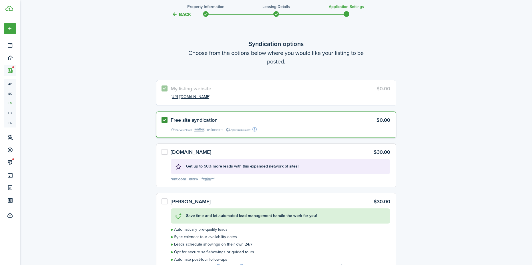
scroll to position [1550, 0]
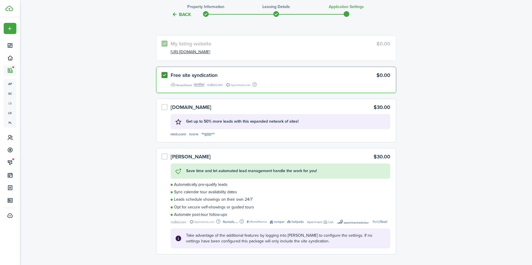
scroll to position [1633, 0]
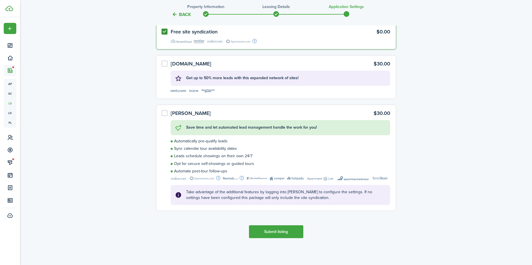
click at [272, 233] on button "Submit listing" at bounding box center [276, 231] width 54 height 13
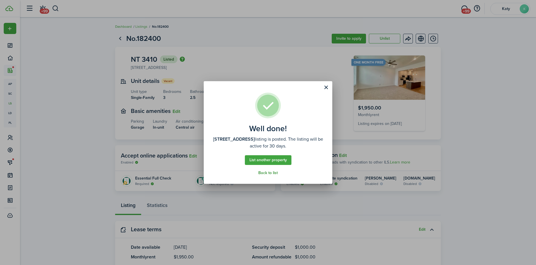
click at [268, 174] on link "Back to list" at bounding box center [267, 173] width 19 height 5
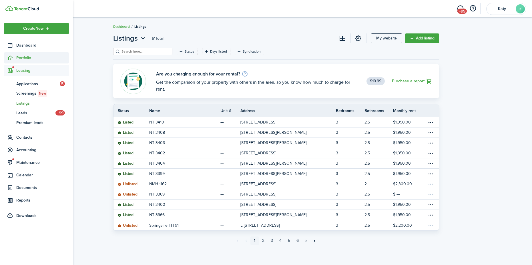
click at [27, 60] on span "Portfolio" at bounding box center [42, 58] width 53 height 6
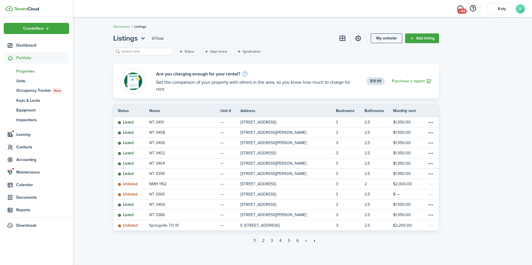
click at [29, 74] on span "Properties" at bounding box center [42, 71] width 53 height 6
